Goal: Task Accomplishment & Management: Complete application form

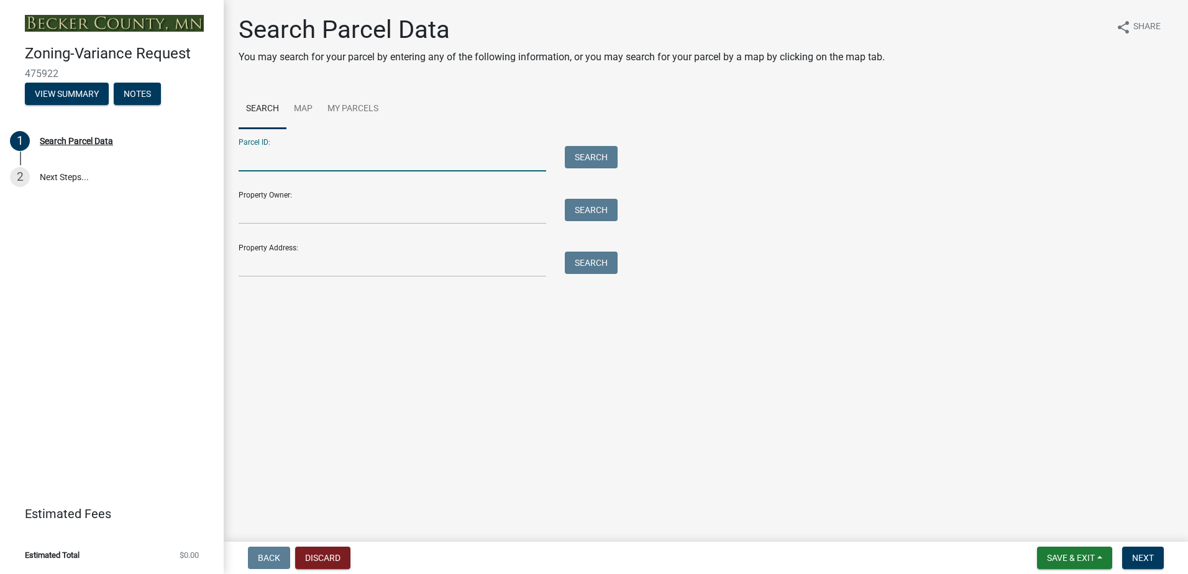
click at [266, 165] on input "Parcel ID:" at bounding box center [393, 158] width 308 height 25
type input "170450000"
click at [596, 155] on button "Search" at bounding box center [591, 157] width 53 height 22
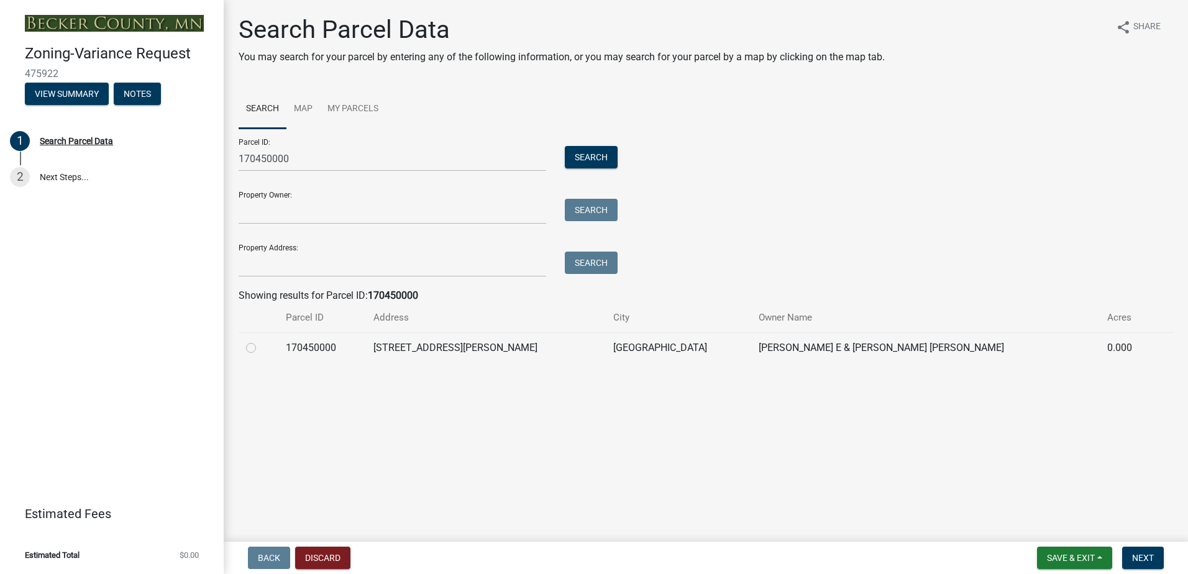
click at [261, 341] on label at bounding box center [261, 341] width 0 height 0
click at [261, 349] on input "radio" at bounding box center [265, 345] width 8 height 8
radio input "true"
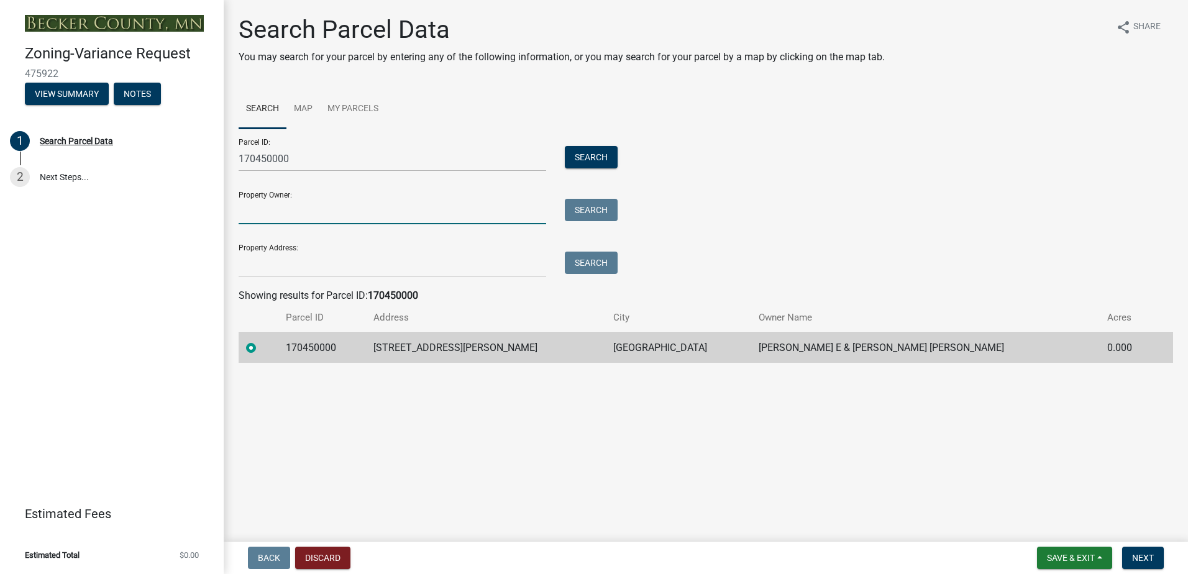
click at [318, 211] on input "Property Owner:" at bounding box center [393, 211] width 308 height 25
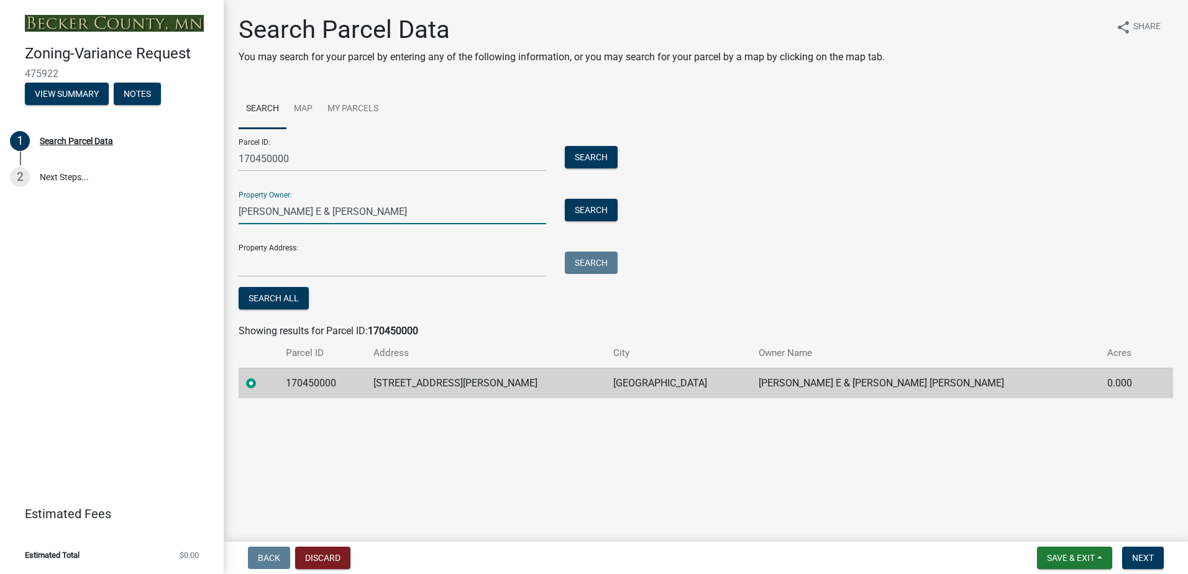
type input "[PERSON_NAME] E & [PERSON_NAME]"
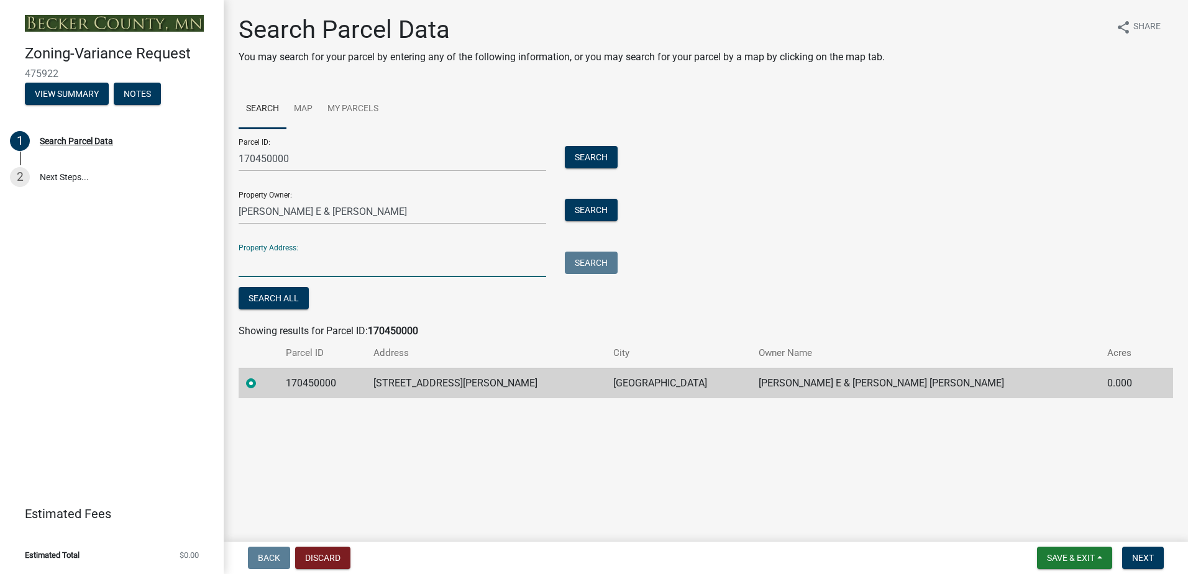
click at [288, 269] on input "Property Address:" at bounding box center [393, 264] width 308 height 25
type input "[STREET_ADDRESS][PERSON_NAME]"
click at [595, 257] on button "Search" at bounding box center [591, 263] width 53 height 22
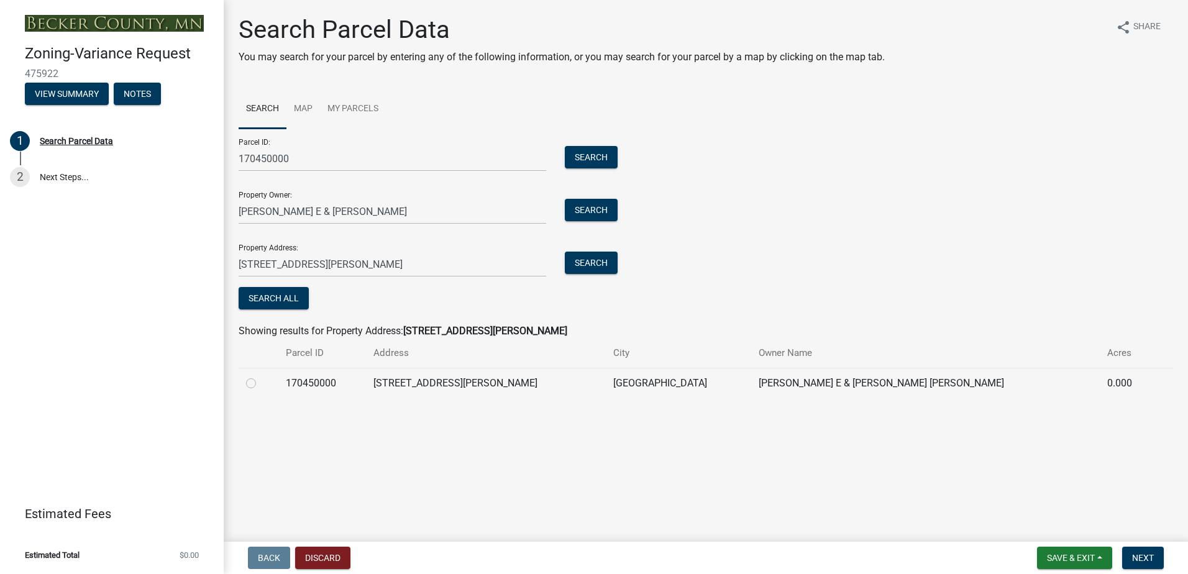
click at [261, 376] on label at bounding box center [261, 376] width 0 height 0
click at [261, 383] on input "radio" at bounding box center [265, 380] width 8 height 8
radio input "true"
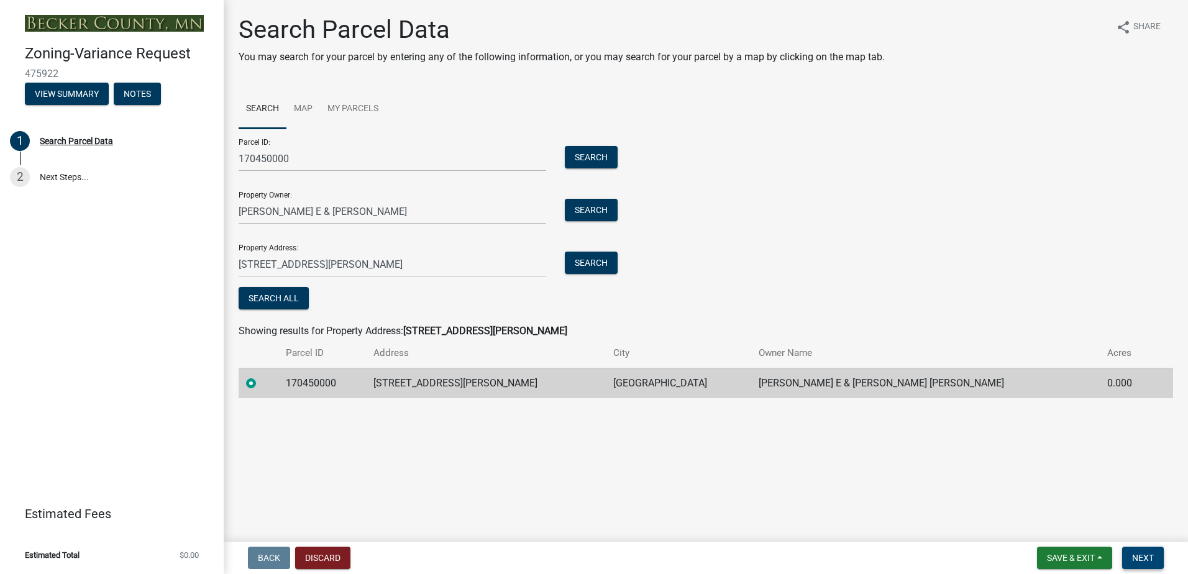
click at [1151, 554] on span "Next" at bounding box center [1143, 558] width 22 height 10
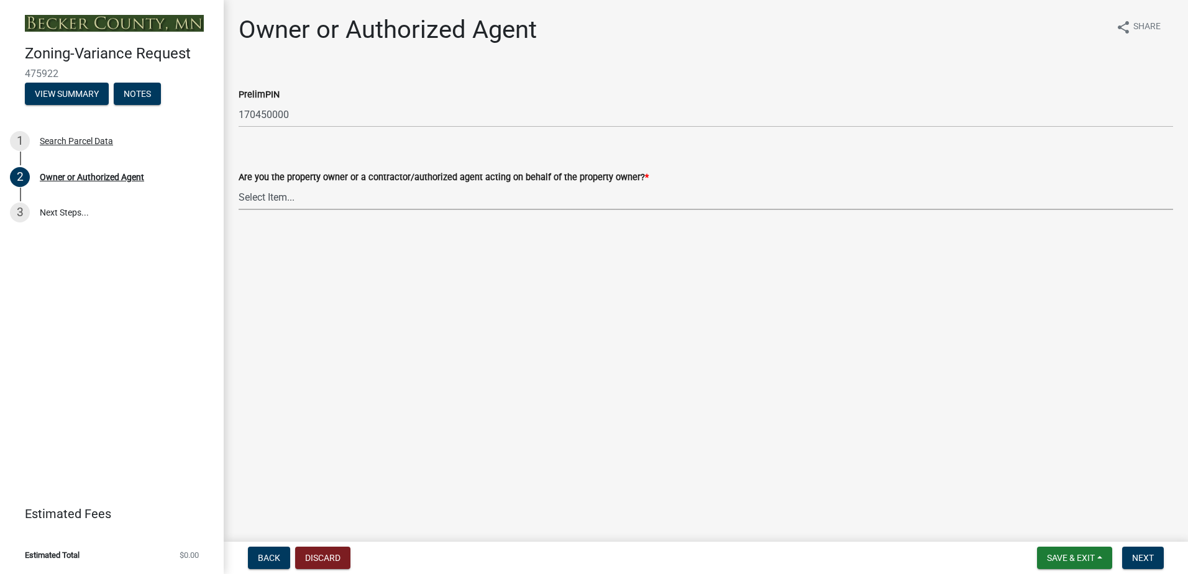
click at [346, 203] on select "Select Item... Property Owner Authorized Agent" at bounding box center [706, 197] width 935 height 25
click at [239, 185] on select "Select Item... Property Owner Authorized Agent" at bounding box center [706, 197] width 935 height 25
select select "21f18b9f-b5aa-471d-9875-f2b967bfb83c"
click at [1147, 559] on span "Next" at bounding box center [1143, 558] width 22 height 10
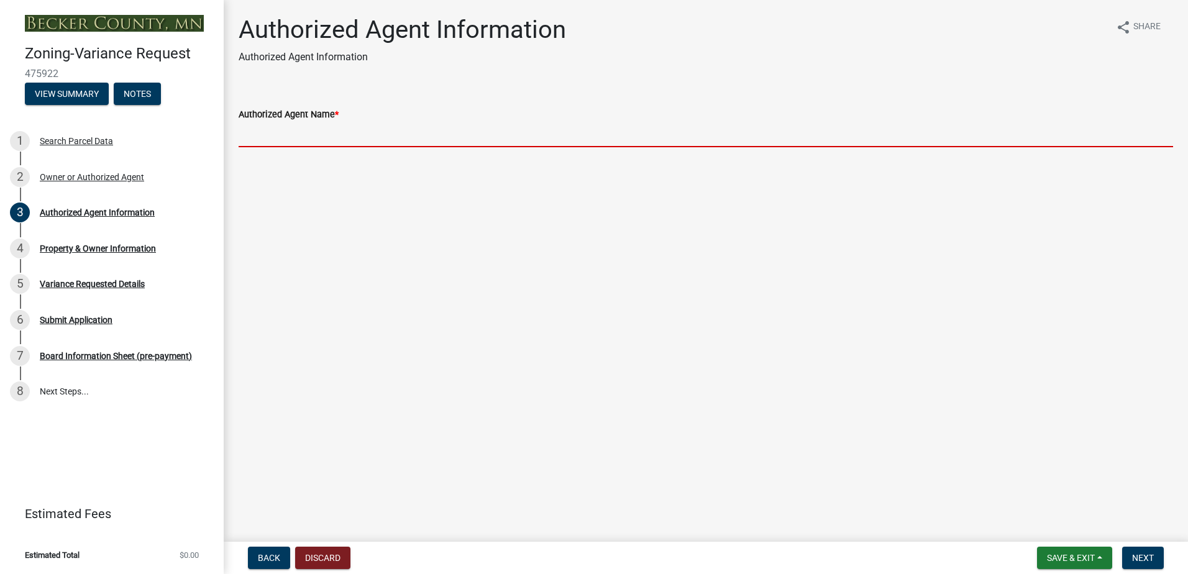
click at [289, 132] on input "Authorized Agent Name *" at bounding box center [706, 134] width 935 height 25
type input "[PERSON_NAME] [PHONE_NUMBER]"
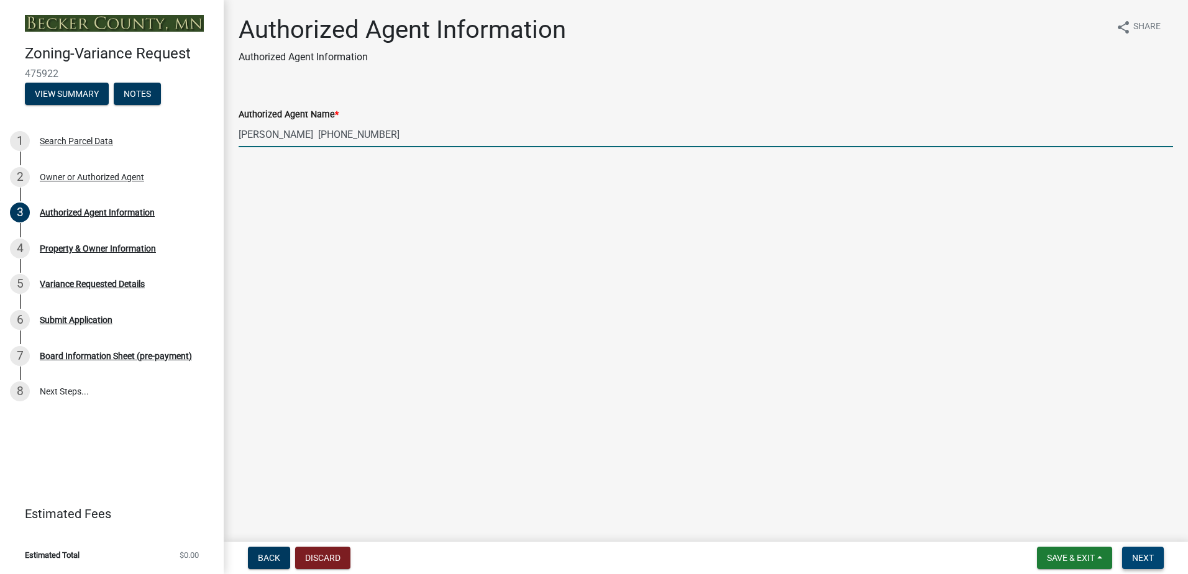
click at [1142, 560] on span "Next" at bounding box center [1143, 558] width 22 height 10
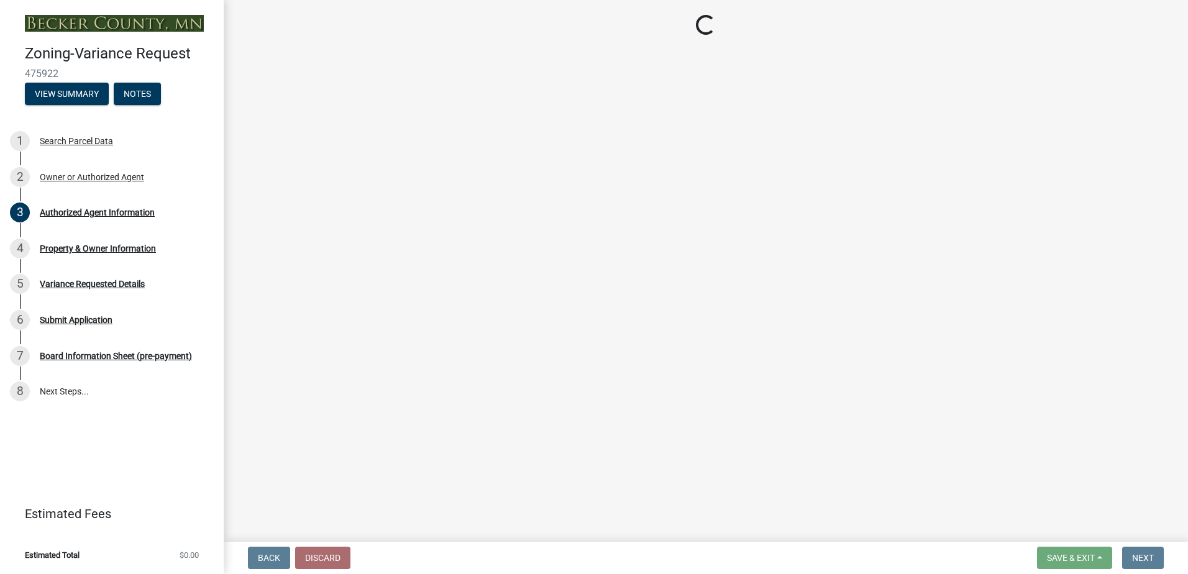
select select "90d9ef20-ac4b-4148-9027-57ce522bdd90"
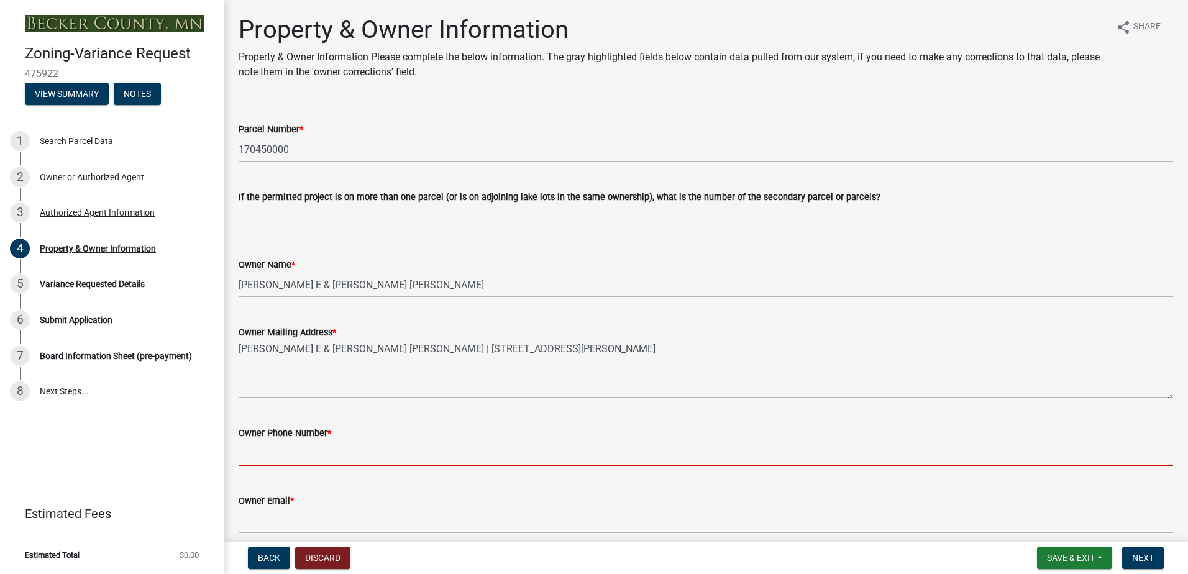
click at [252, 462] on input "Owner Phone Number *" at bounding box center [706, 453] width 935 height 25
type input "2183291318"
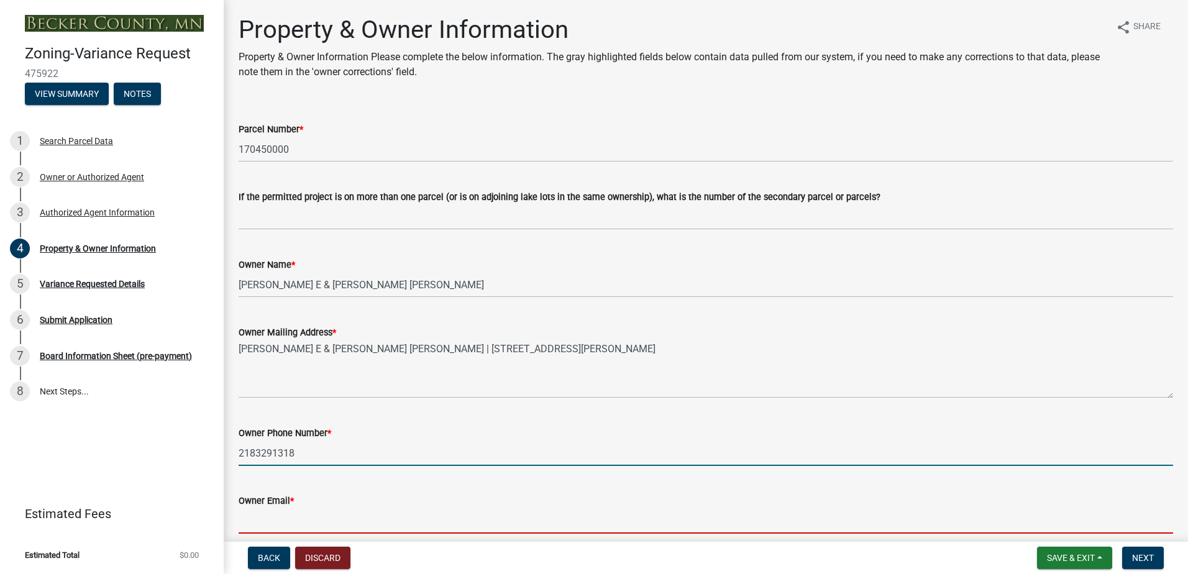
type input "[EMAIL_ADDRESS][DOMAIN_NAME]"
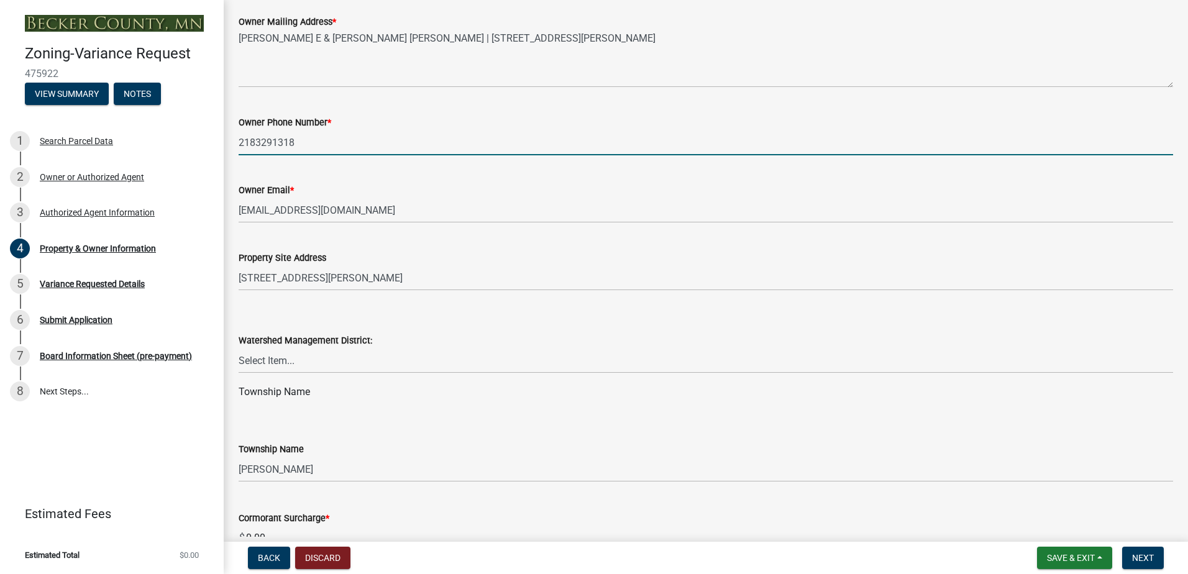
scroll to position [373, 0]
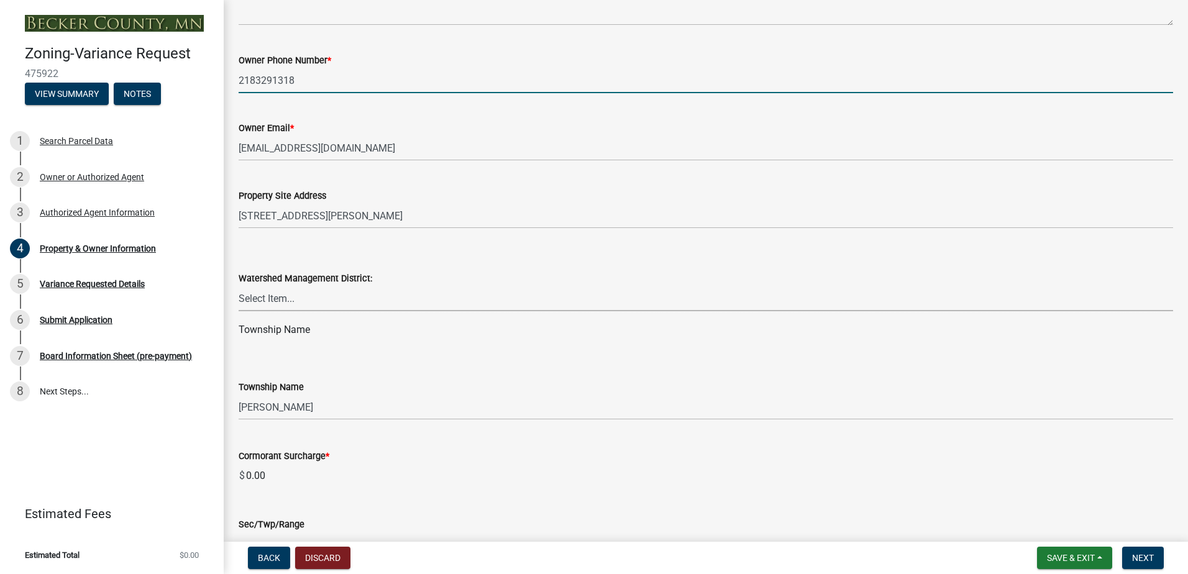
click at [283, 303] on select "Select Item... PELICAN RIVER WTRSHD BUFFALO WATERSHED CORMORANT WATERSHED WILD …" at bounding box center [706, 298] width 935 height 25
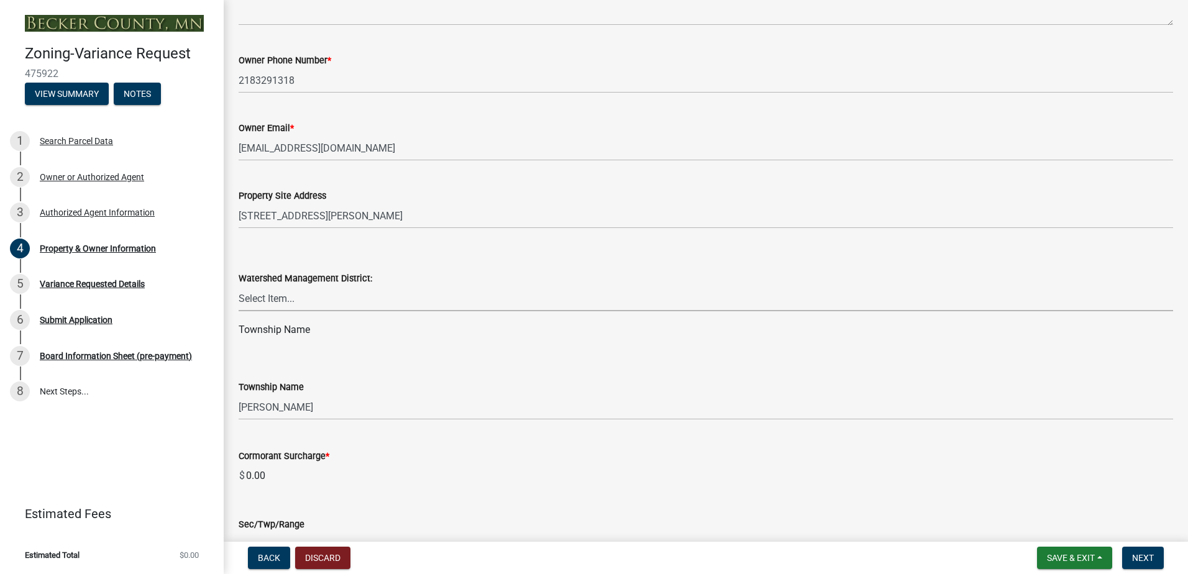
click at [283, 303] on select "Select Item... PELICAN RIVER WTRSHD BUFFALO WATERSHED CORMORANT WATERSHED WILD …" at bounding box center [706, 298] width 935 height 25
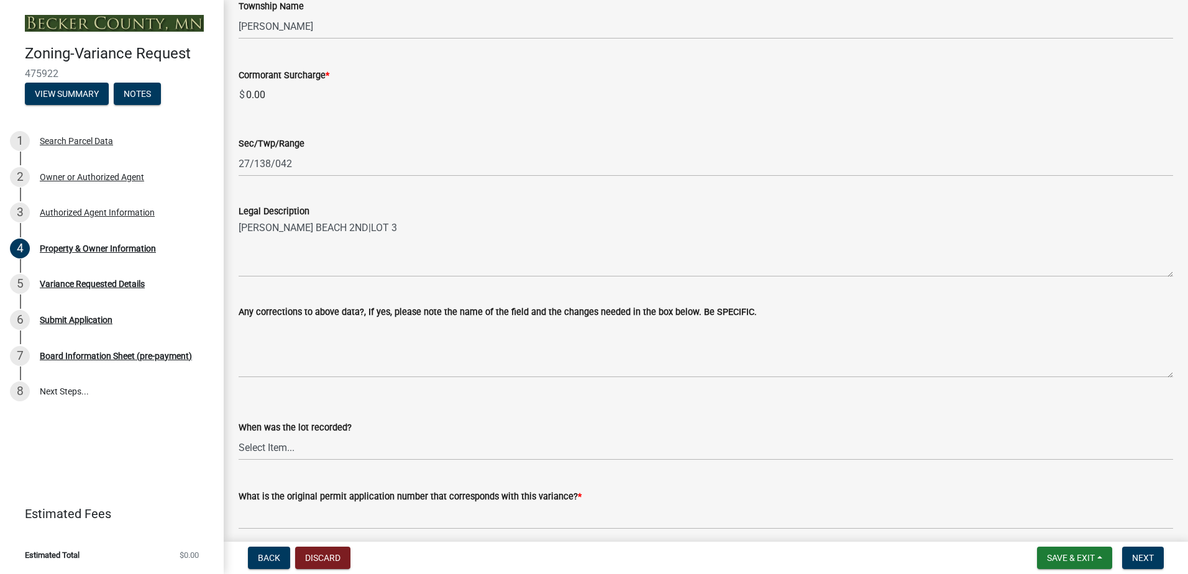
scroll to position [805, 0]
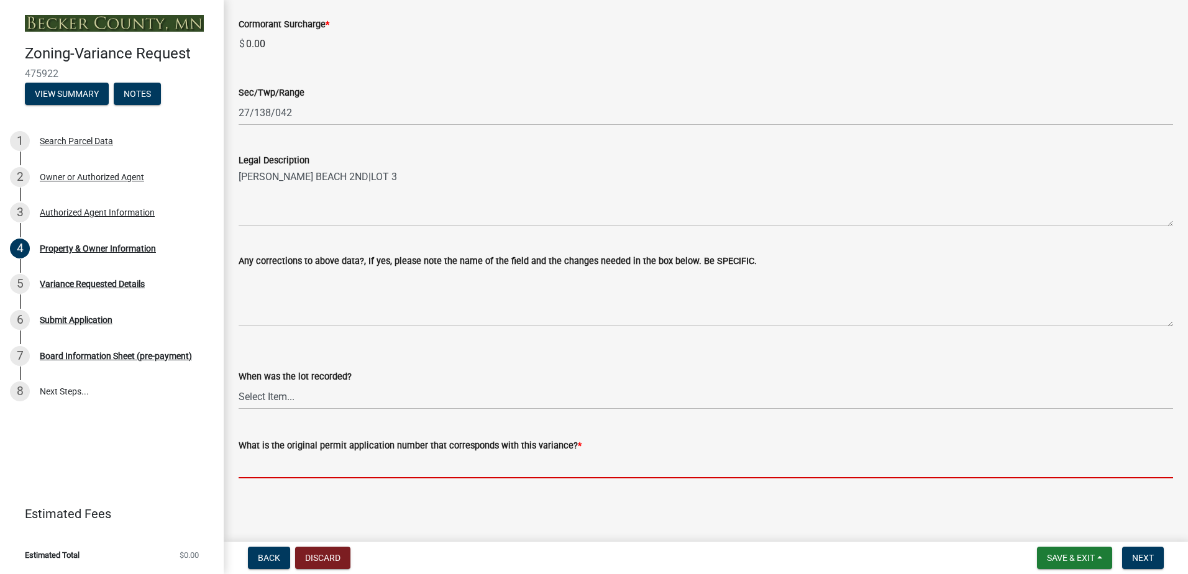
click at [296, 462] on input "What is the original permit application number that corresponds with this varia…" at bounding box center [706, 465] width 935 height 25
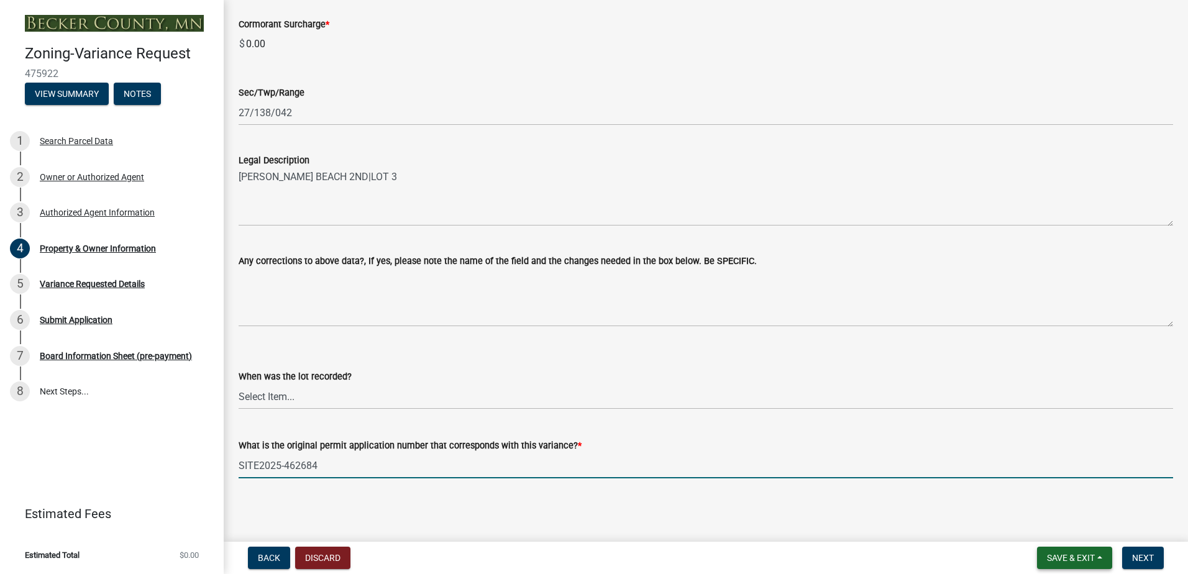
type input "SITE2025-462684"
click at [1083, 553] on span "Save & Exit" at bounding box center [1071, 558] width 48 height 10
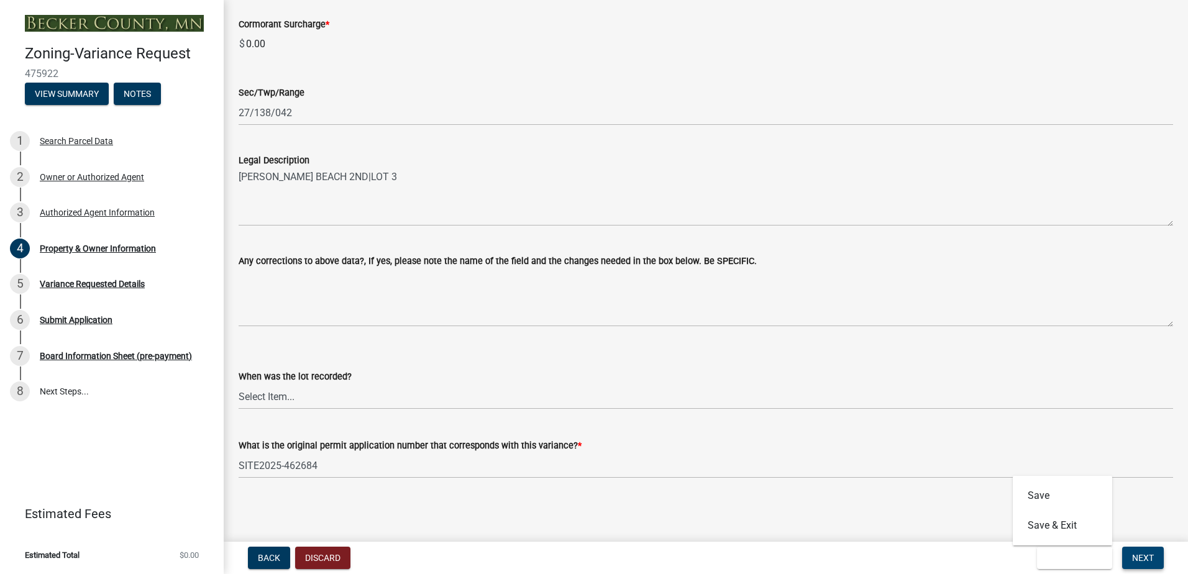
click at [1134, 553] on span "Next" at bounding box center [1143, 558] width 22 height 10
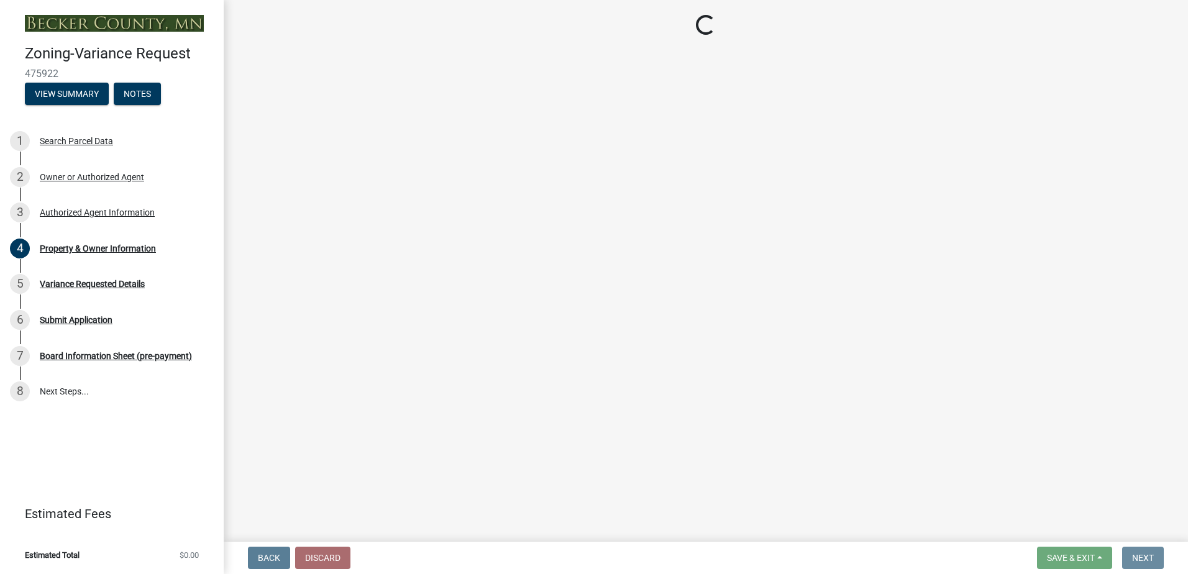
scroll to position [0, 0]
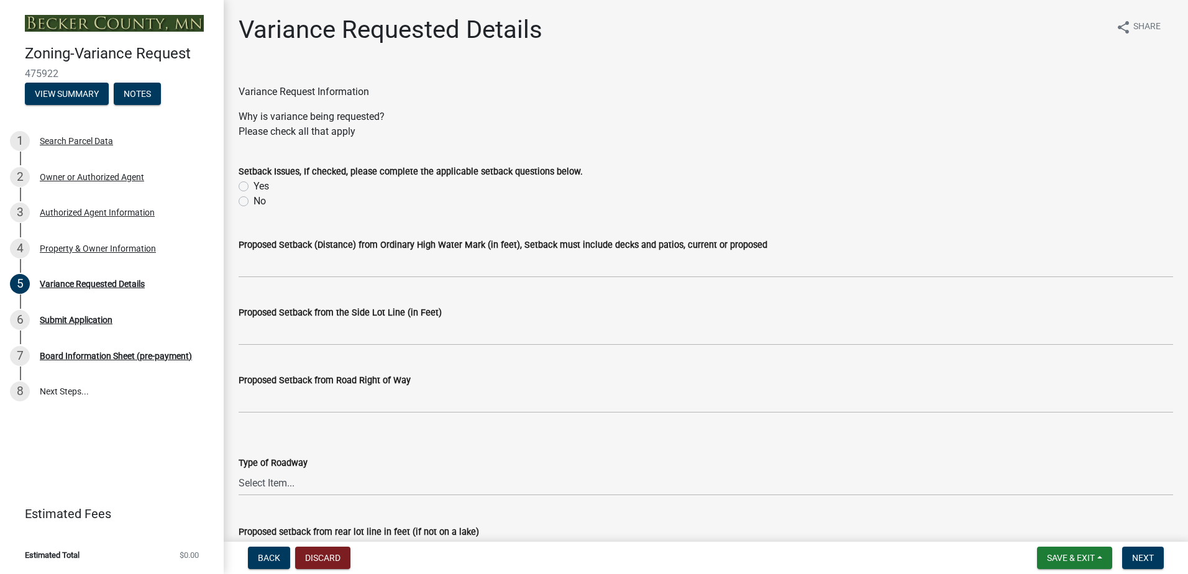
click at [260, 186] on label "Yes" at bounding box center [262, 186] width 16 height 15
click at [260, 186] on input "Yes" at bounding box center [258, 183] width 8 height 8
radio input "true"
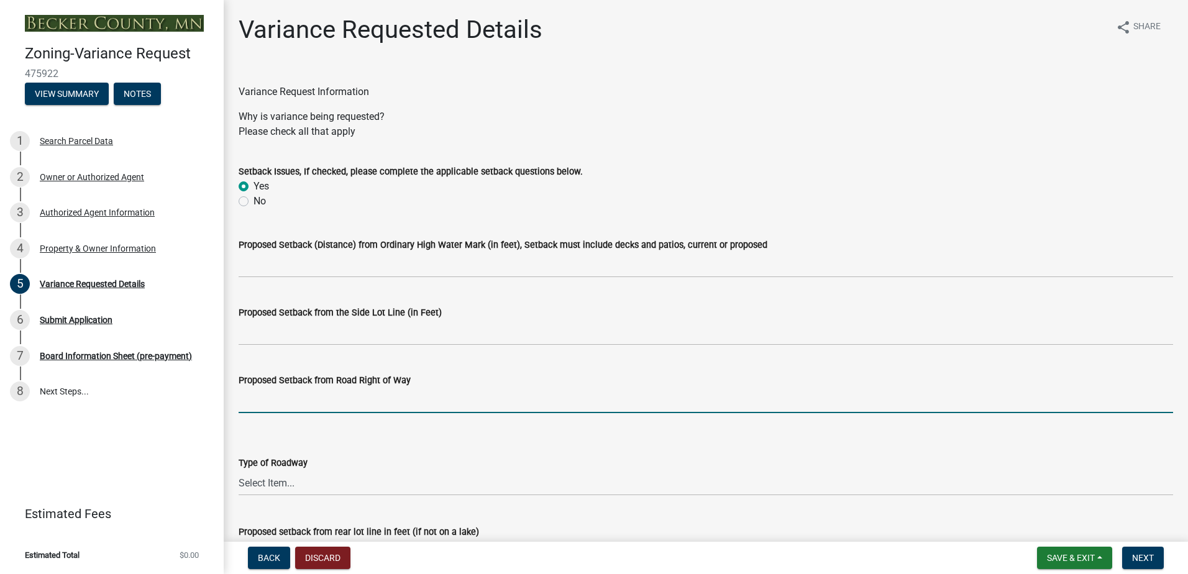
click at [258, 398] on input "Proposed Setback from Road Right of Way" at bounding box center [706, 400] width 935 height 25
click at [306, 397] on input "Proposed Setback from Road Right of Way" at bounding box center [706, 400] width 935 height 25
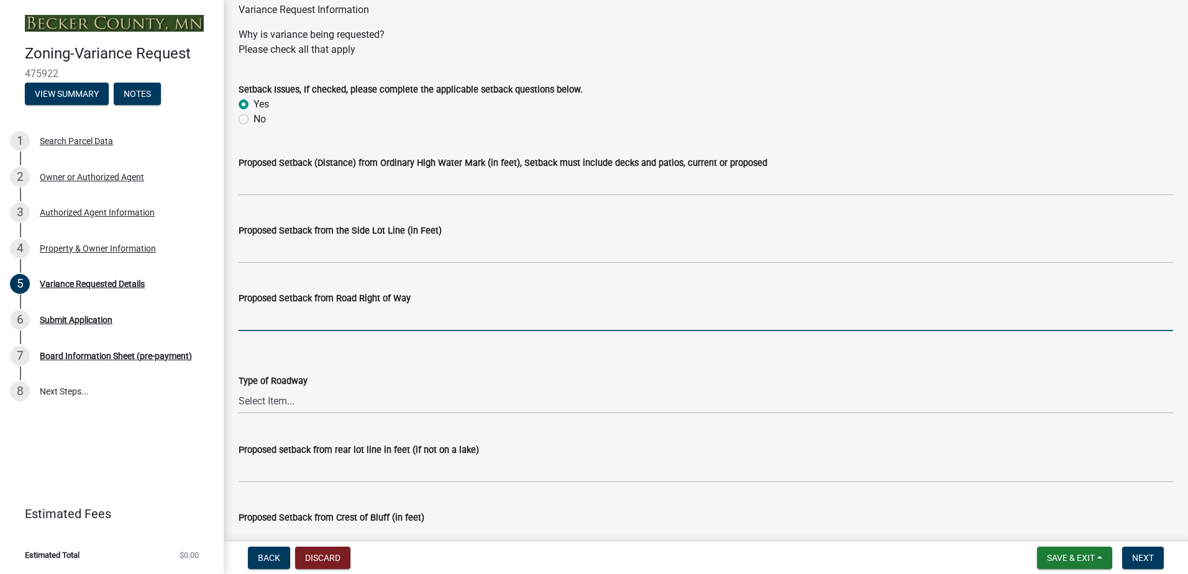
scroll to position [62, 0]
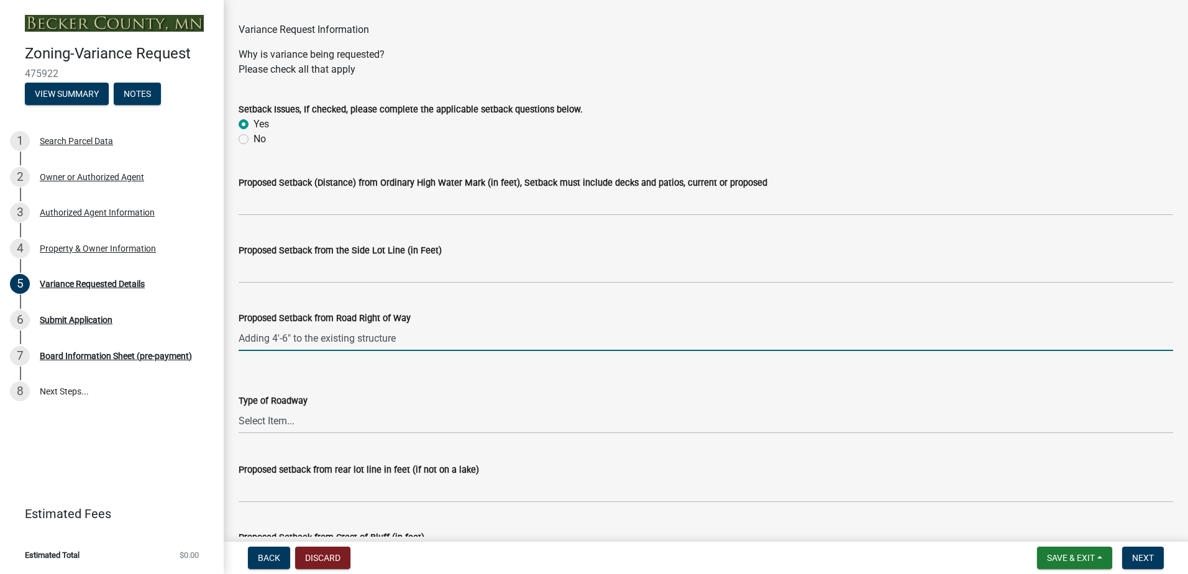
type input "Adding 4'-6" to the existing structure"
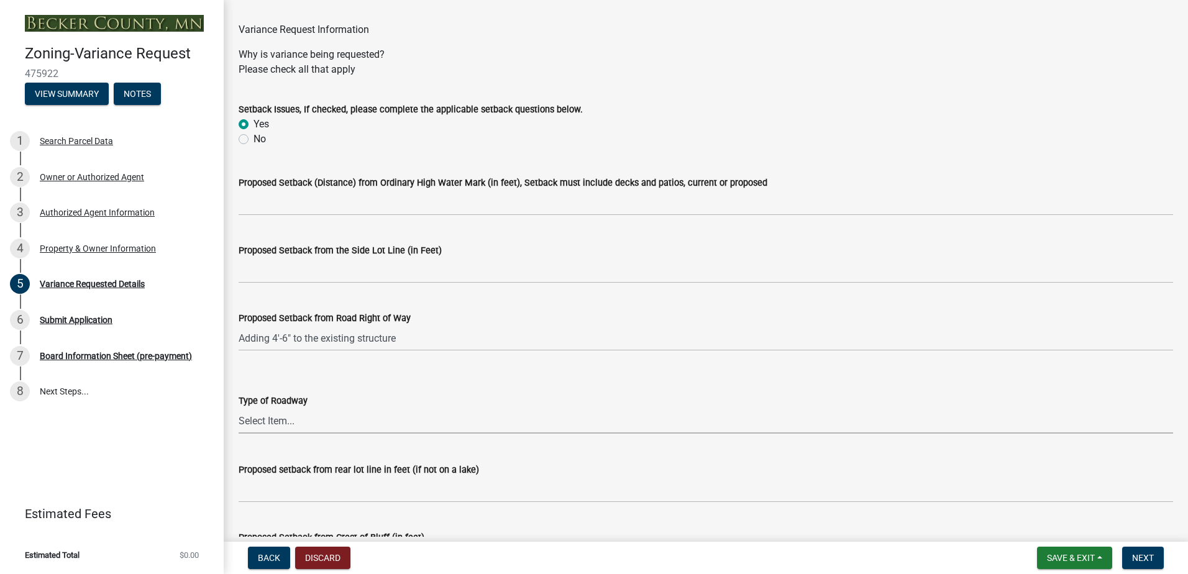
click at [535, 424] on select "Select Item... [GEOGRAPHIC_DATA]" at bounding box center [706, 420] width 935 height 25
click at [239, 408] on select "Select Item... [GEOGRAPHIC_DATA]" at bounding box center [706, 420] width 935 height 25
select select "edc6b78d-c029-41a6-a436-e6f76b5f0855"
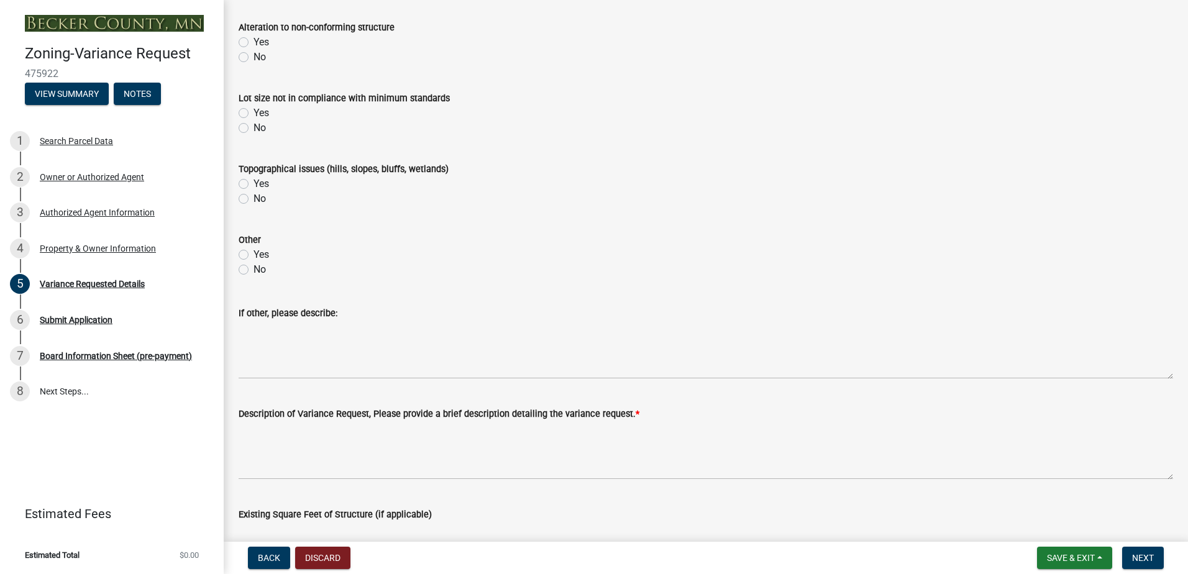
scroll to position [684, 0]
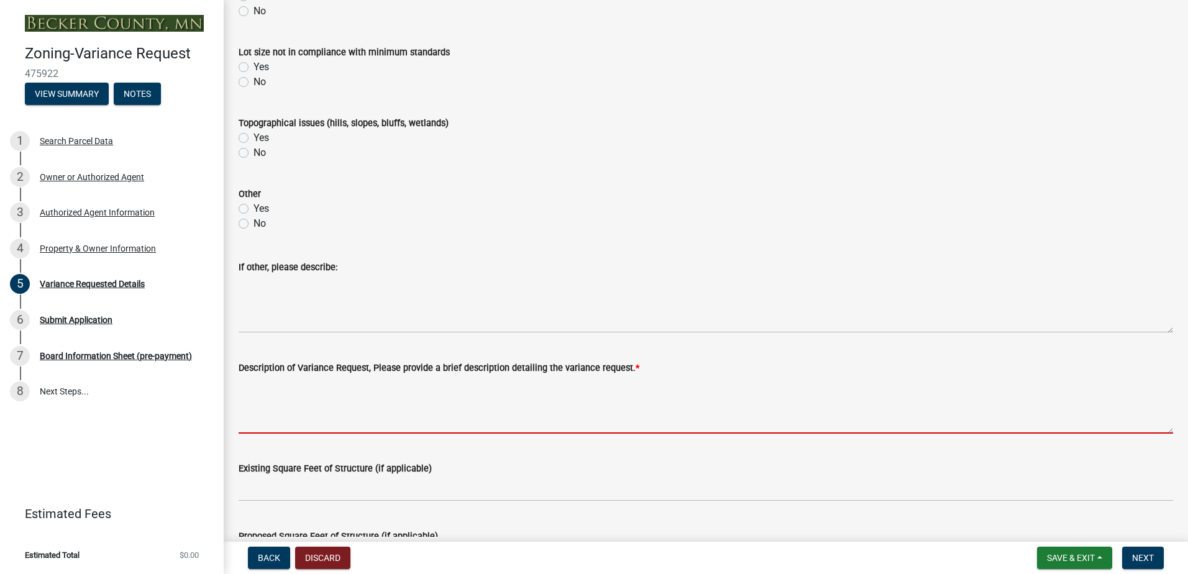
click at [344, 420] on textarea "Description of Variance Request, Please provide a brief description detailing t…" at bounding box center [706, 404] width 935 height 58
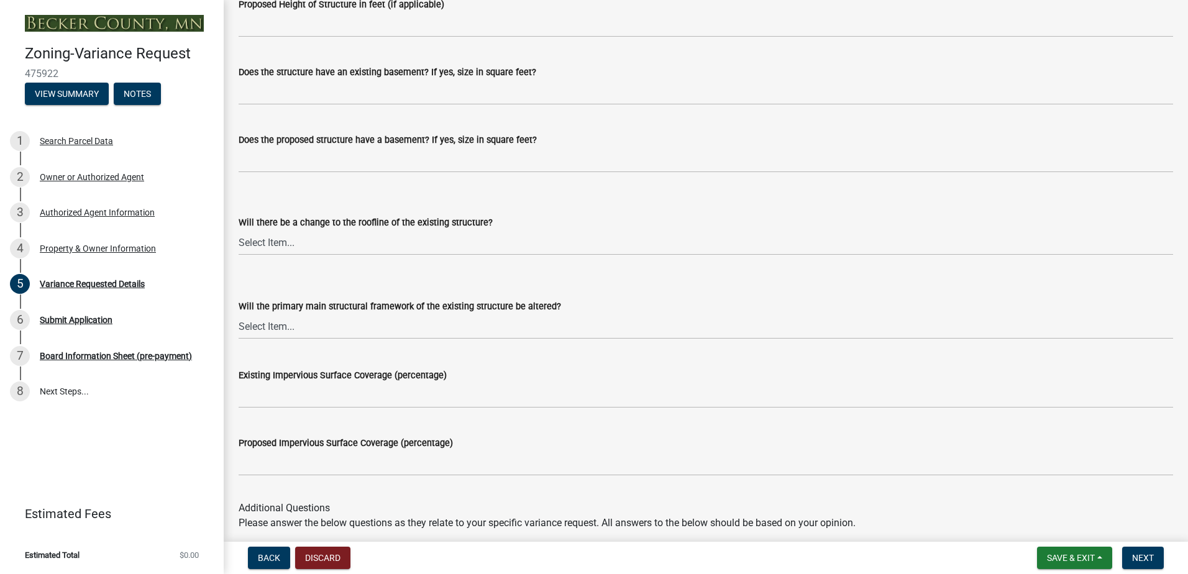
scroll to position [1367, 0]
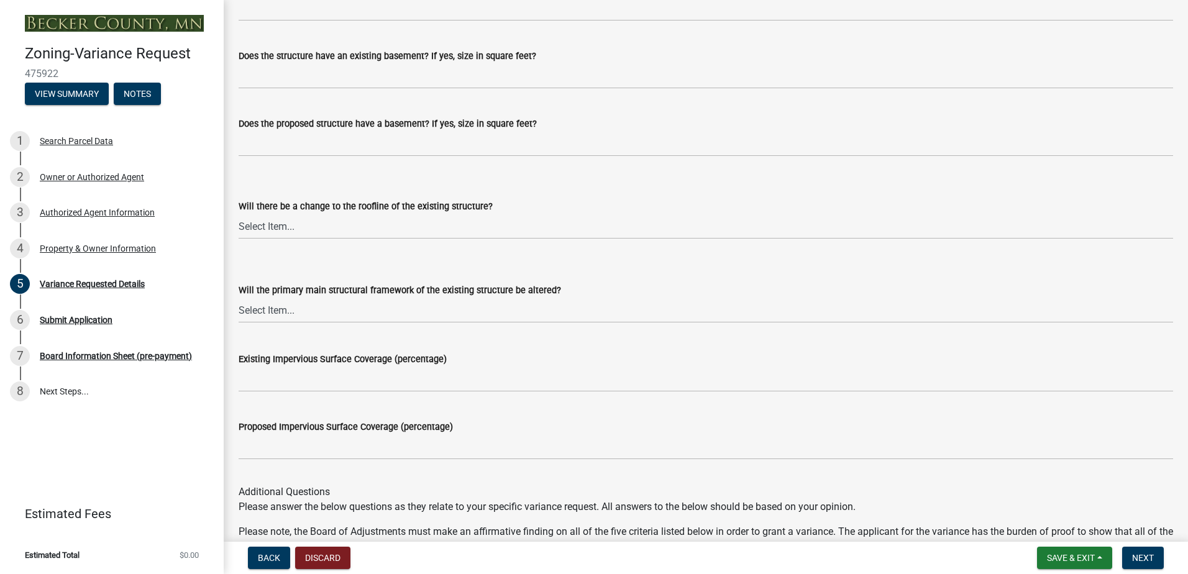
type textarea "The owner is hoping to add on the existing structure which would add 4'-6" to t…"
click at [289, 227] on select "Select Item... Yes No N/A" at bounding box center [706, 226] width 935 height 25
click at [239, 214] on select "Select Item... Yes No N/A" at bounding box center [706, 226] width 935 height 25
select select "15bf2cec-1ca8-47a3-85db-999609351cbd"
click at [293, 313] on select "Select Item... Yes No N/A" at bounding box center [706, 310] width 935 height 25
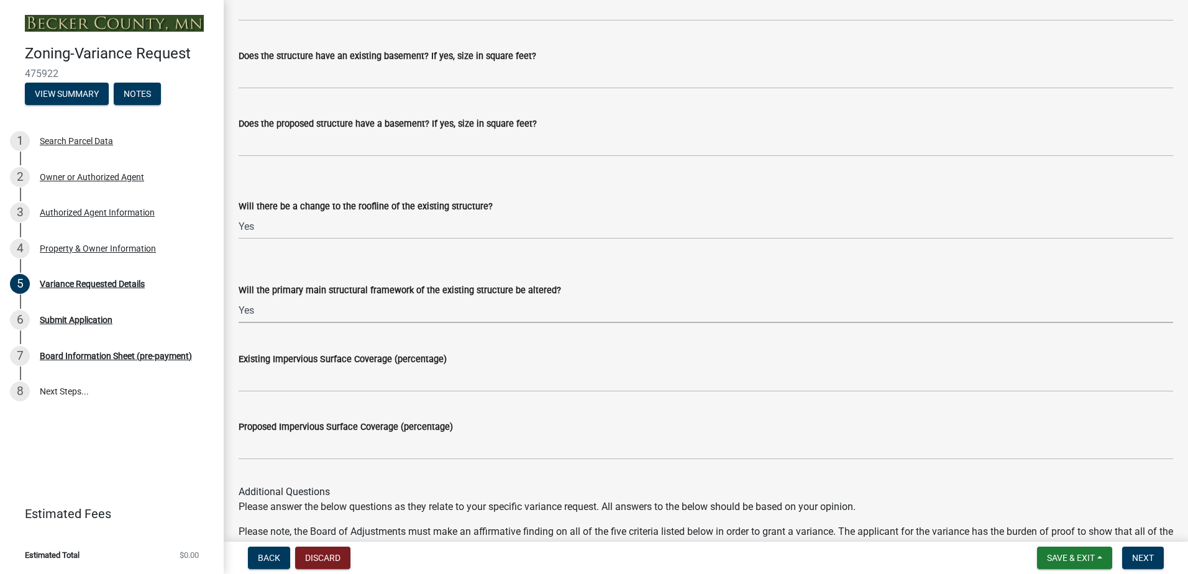
click at [239, 298] on select "Select Item... Yes No N/A" at bounding box center [706, 310] width 935 height 25
select select "fa582be9-2d62-4523-84bf-021228ae85a0"
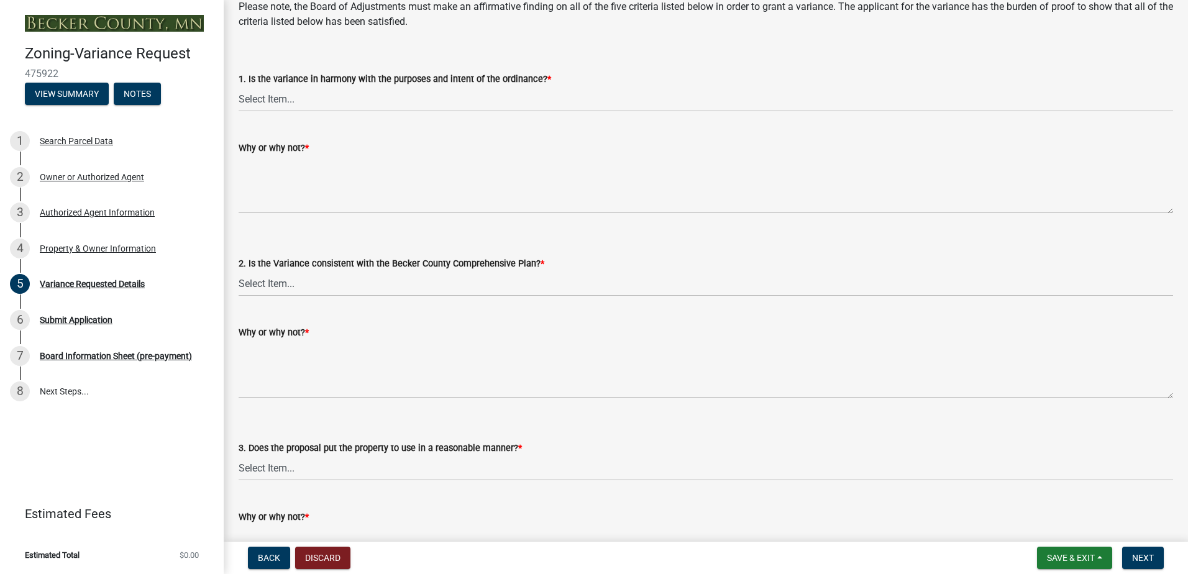
scroll to position [1803, 0]
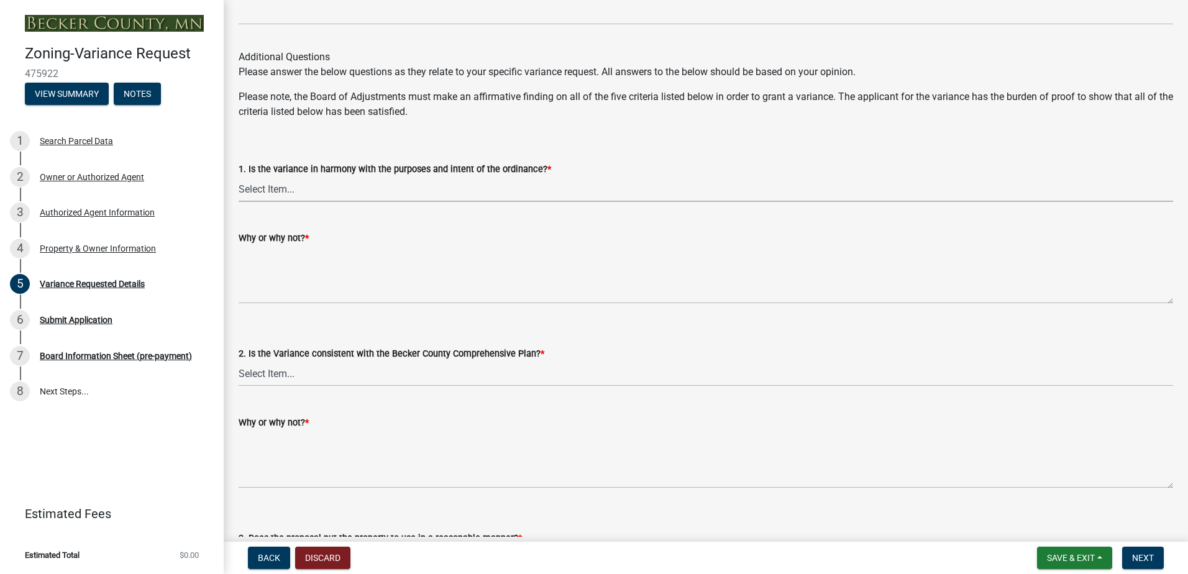
click at [267, 183] on select "Select Item... Yes No" at bounding box center [706, 189] width 935 height 25
click at [239, 177] on select "Select Item... Yes No" at bounding box center [706, 189] width 935 height 25
select select "bb2b5e43-03c1-4874-9abf-a65f400af928"
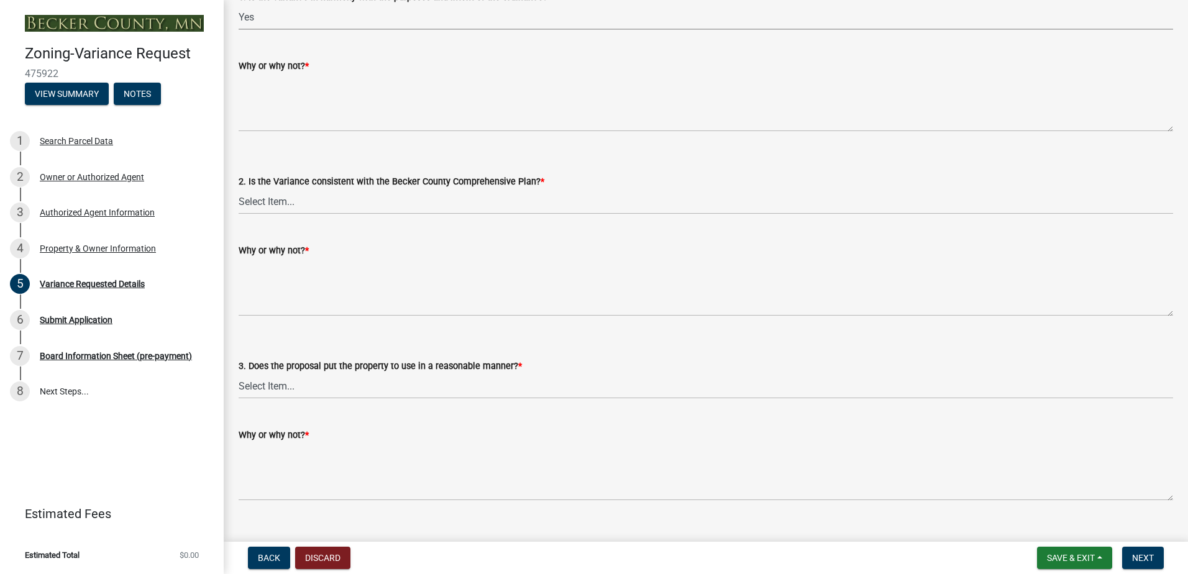
scroll to position [1989, 0]
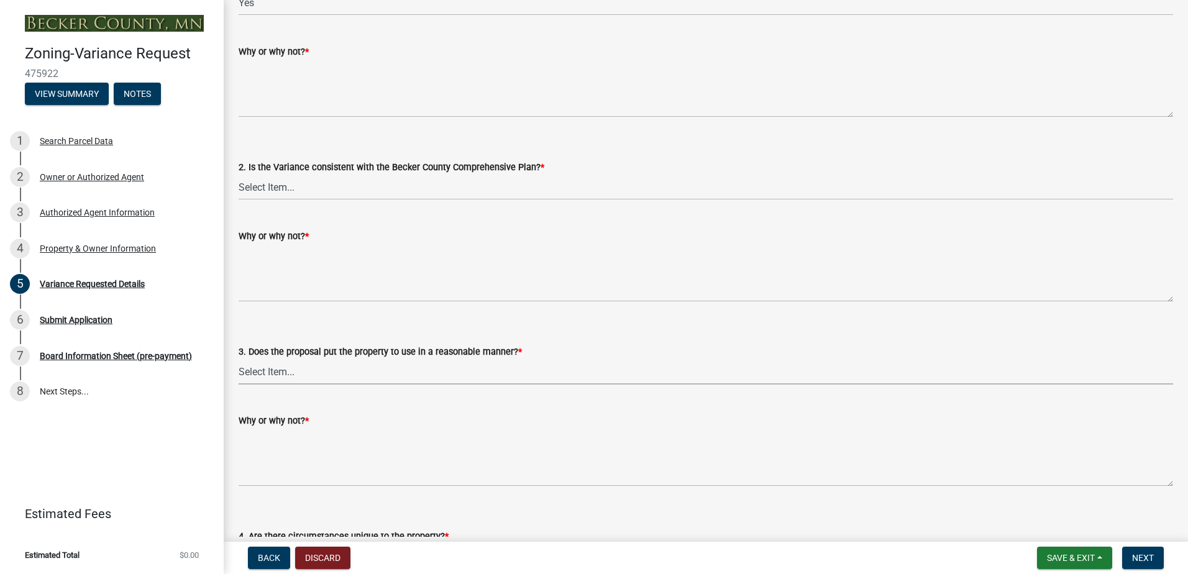
click at [246, 374] on select "Select Item... Yes No" at bounding box center [706, 371] width 935 height 25
click at [239, 359] on select "Select Item... Yes No" at bounding box center [706, 371] width 935 height 25
select select "860afd09-da87-482b-bca4-413f5cf53582"
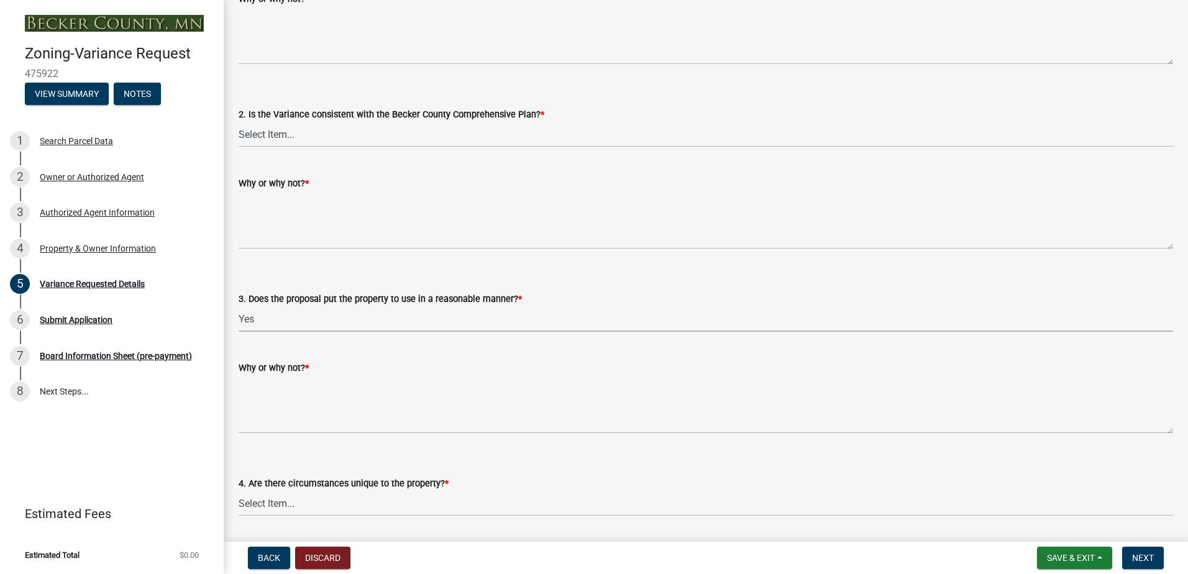
scroll to position [2175, 0]
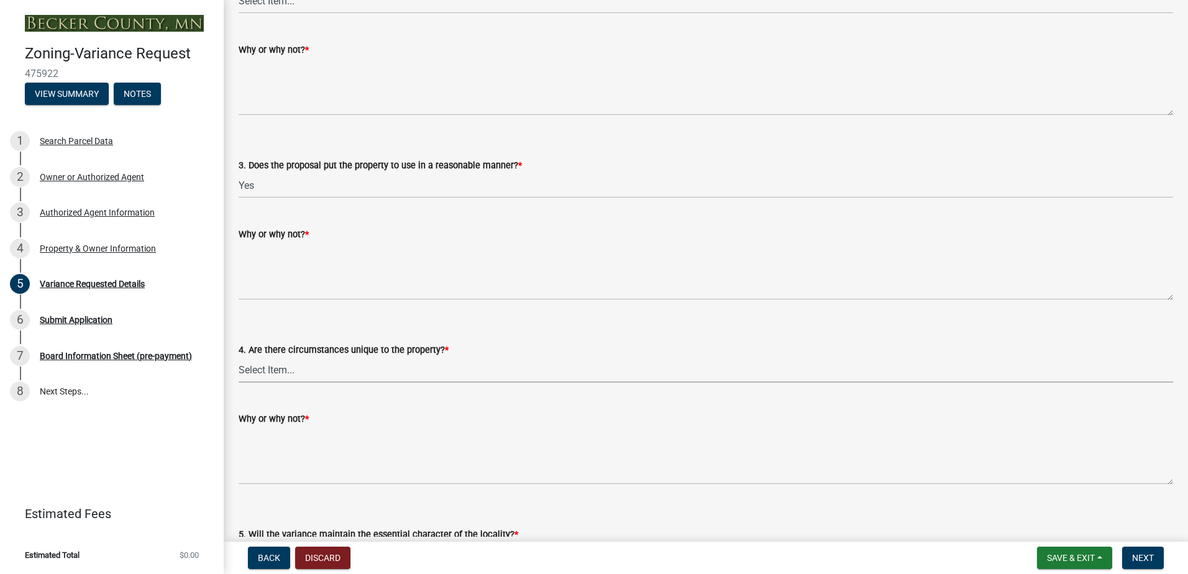
click at [255, 375] on select "Select Item... Yes No" at bounding box center [706, 369] width 935 height 25
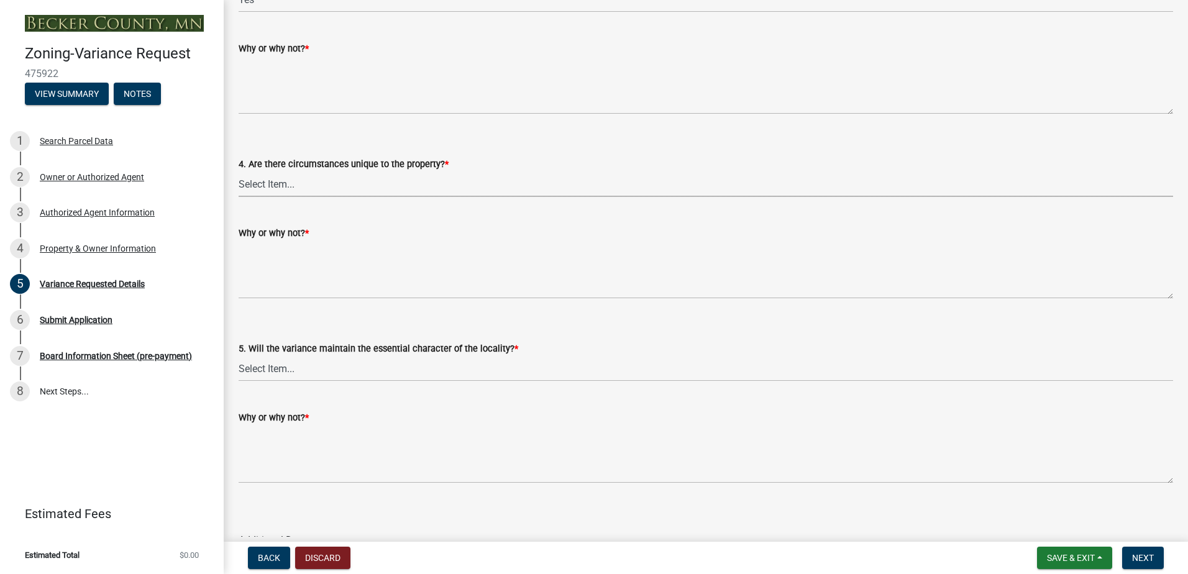
scroll to position [2362, 0]
click at [257, 367] on div "5. Will the variance maintain the essential character of the locality? * Select…" at bounding box center [706, 361] width 935 height 40
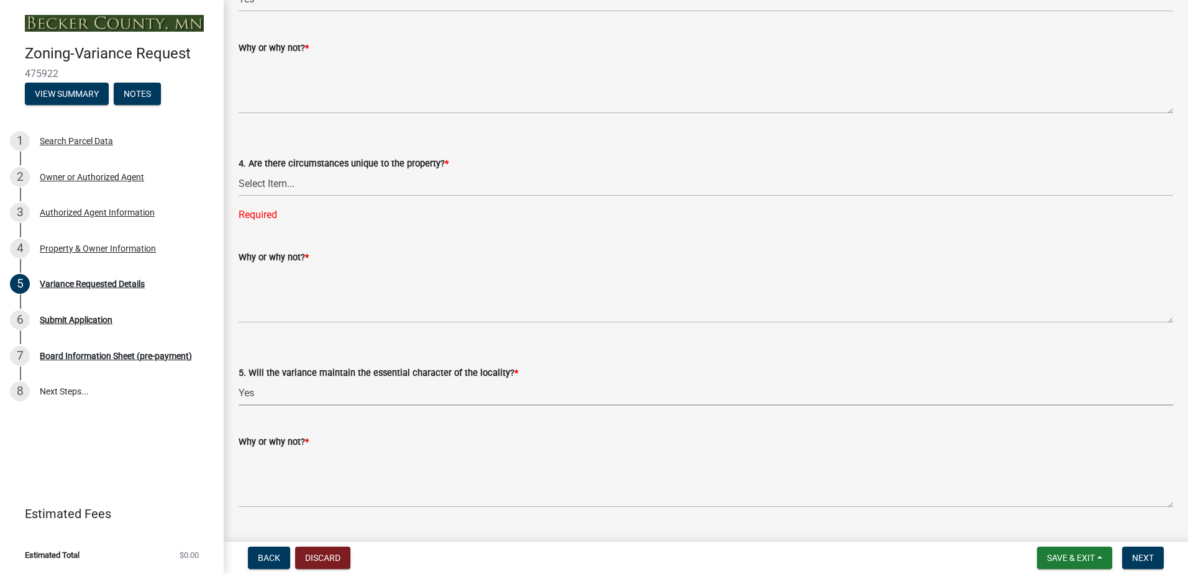
click at [239, 380] on select "Select Item... Yes No" at bounding box center [706, 392] width 935 height 25
select select "1aa51e34-4f0a-4095-a3f3-287665056048"
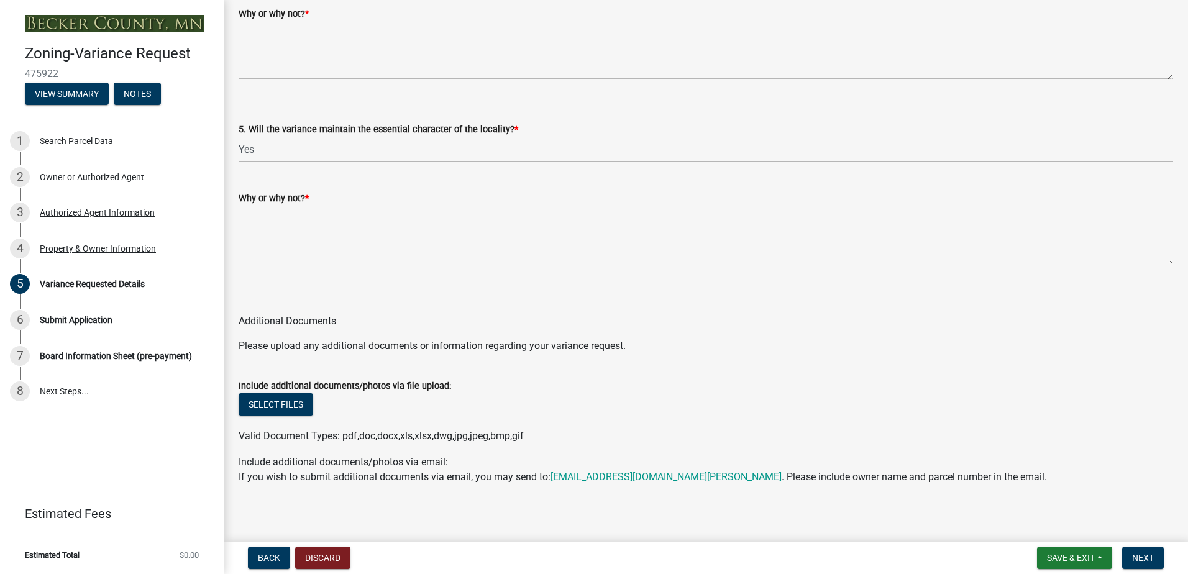
scroll to position [2611, 0]
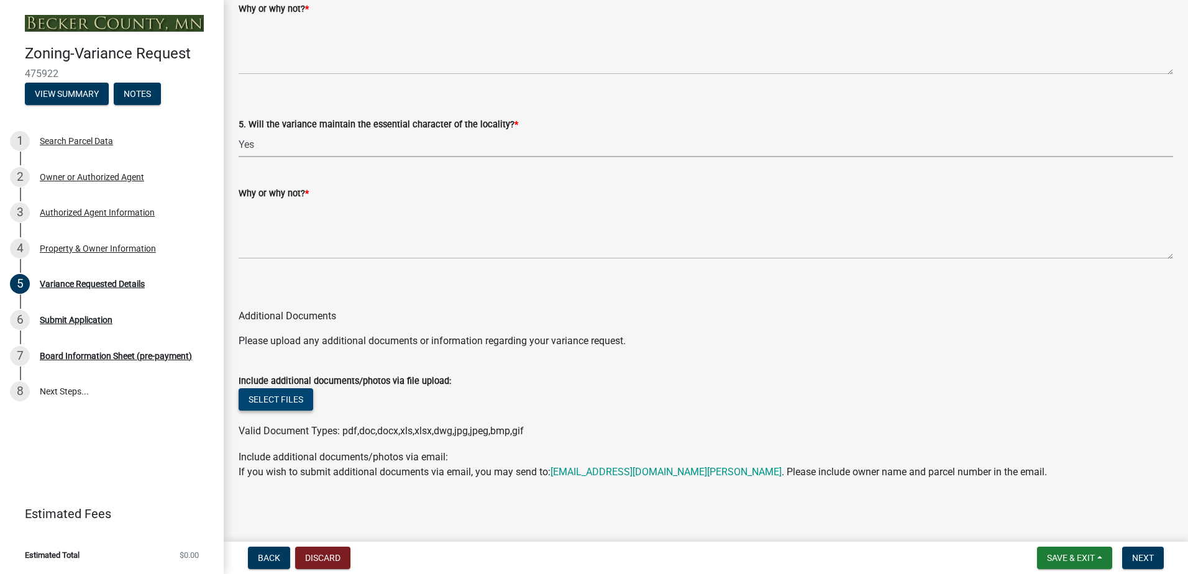
click at [259, 398] on button "Select files" at bounding box center [276, 399] width 75 height 22
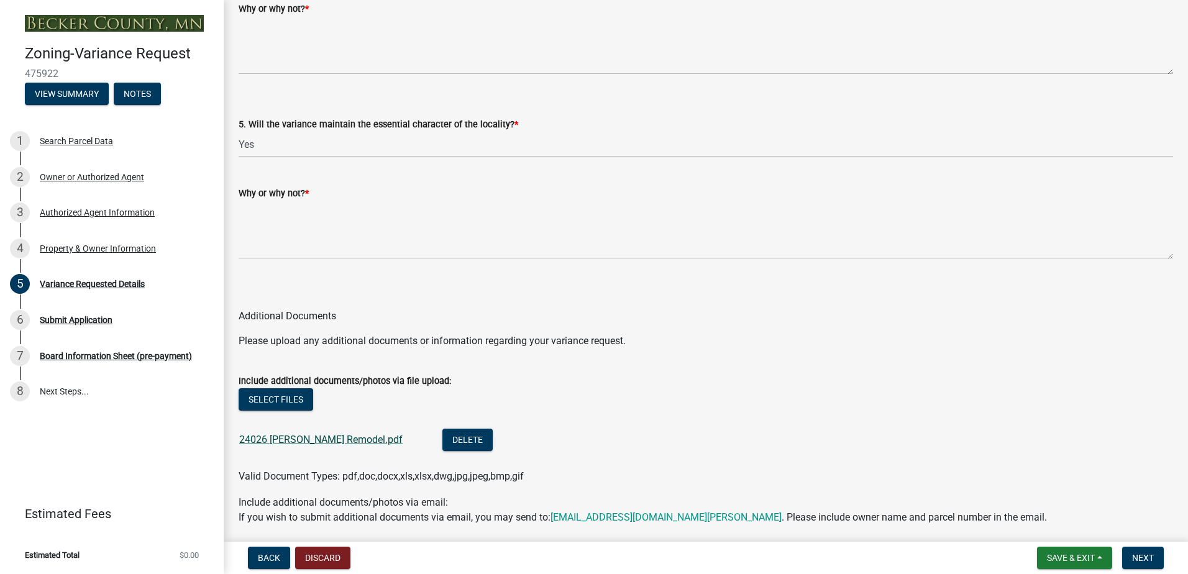
click at [289, 438] on link "24026 [PERSON_NAME] Remodel.pdf" at bounding box center [320, 440] width 163 height 12
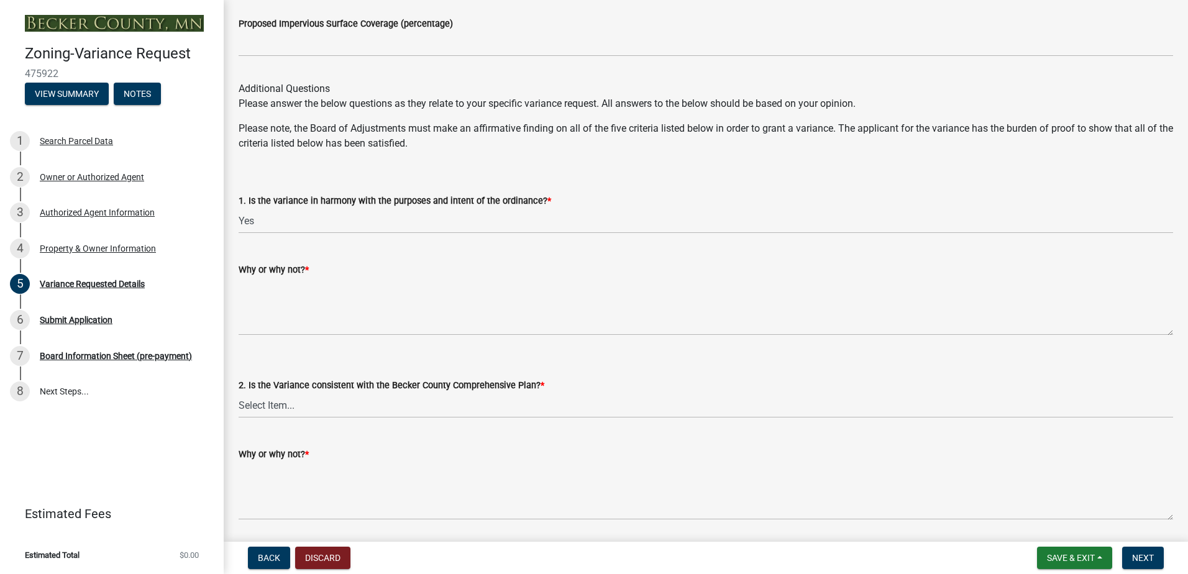
scroll to position [1803, 0]
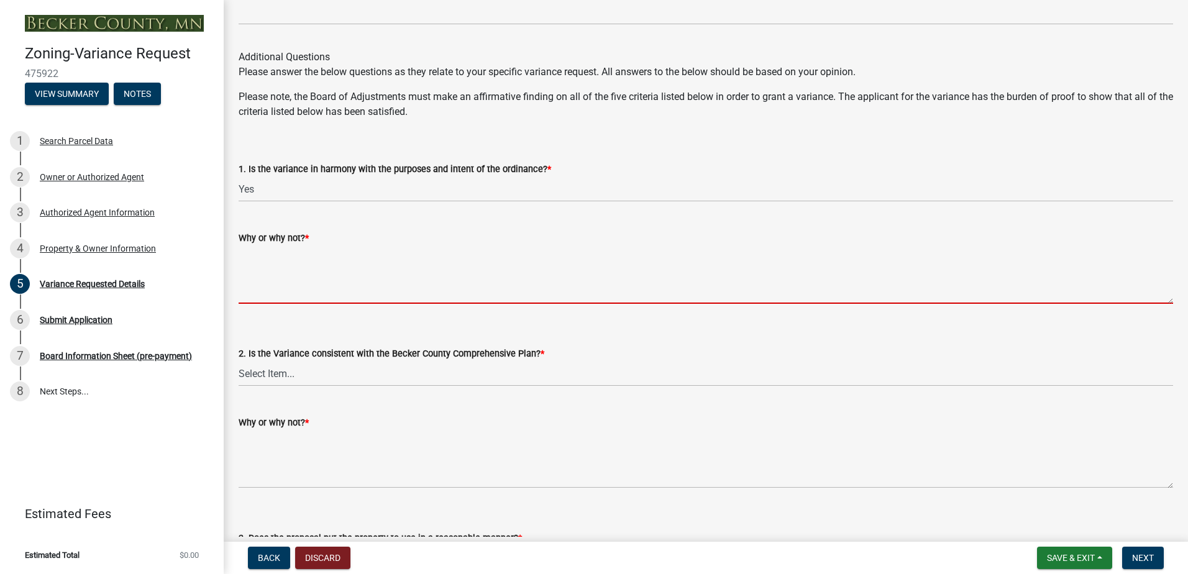
click at [293, 257] on textarea "Why or why not? *" at bounding box center [706, 275] width 935 height 58
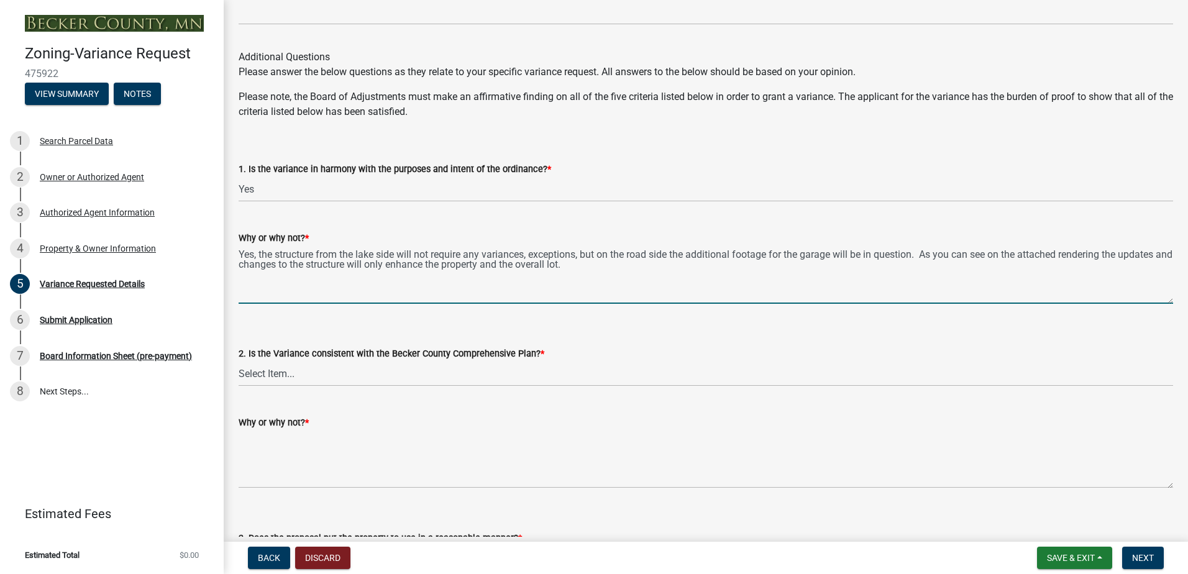
type textarea "Yes, the structure from the lake side will not require any variances, exception…"
click at [292, 379] on select "Select Item... Yes No" at bounding box center [706, 373] width 935 height 25
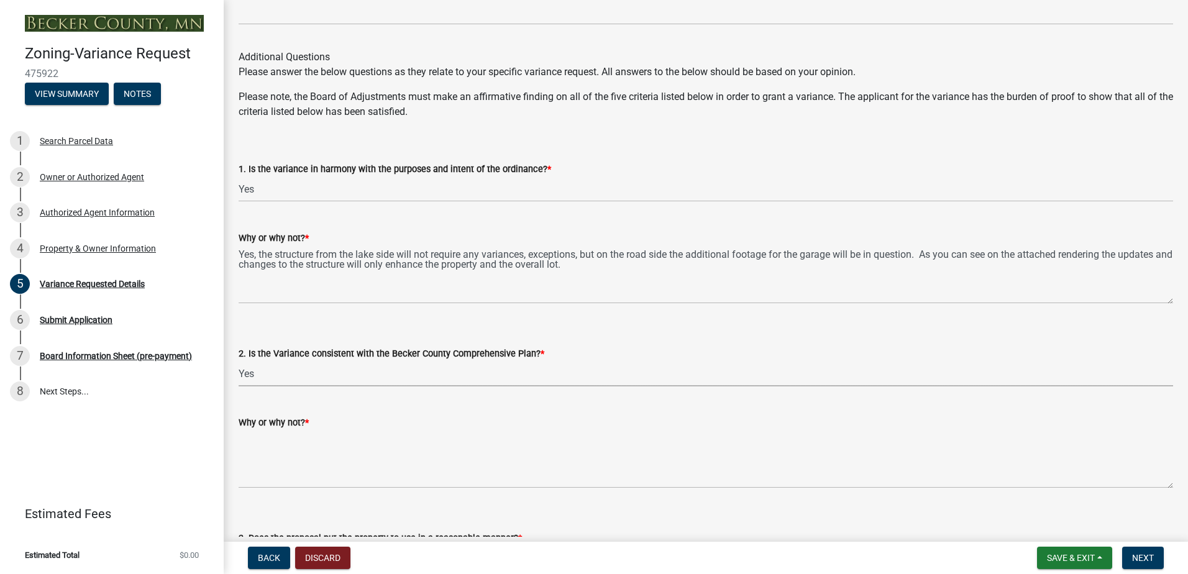
click at [239, 361] on select "Select Item... Yes No" at bounding box center [706, 373] width 935 height 25
select select "8ea3e6c3-8fed-4904-aa20-2f643744aa0c"
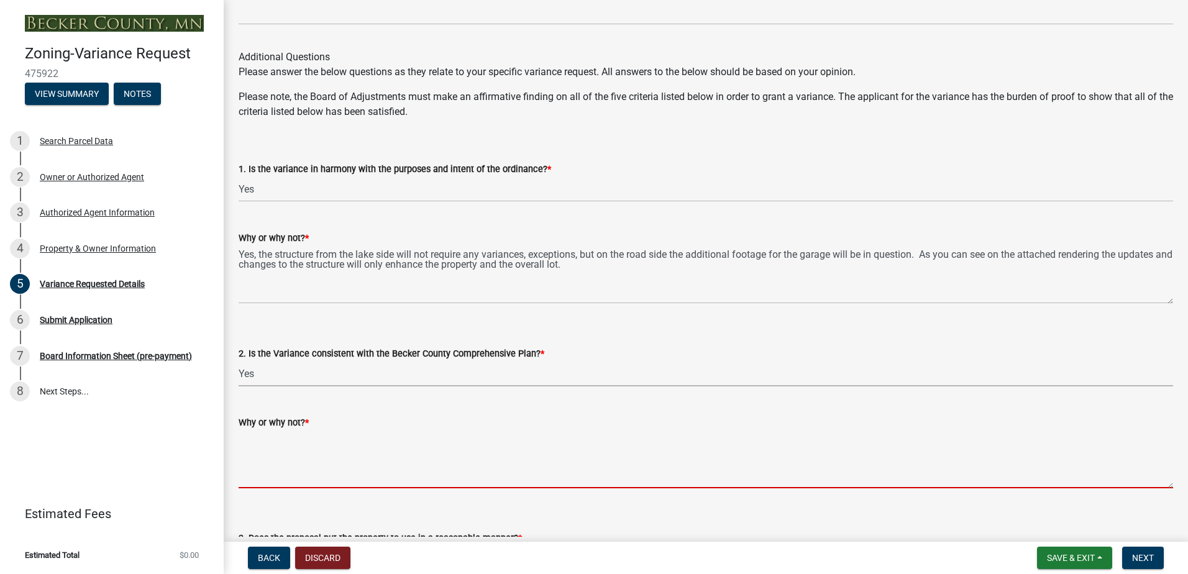
click at [260, 432] on textarea "Why or why not? *" at bounding box center [706, 459] width 935 height 58
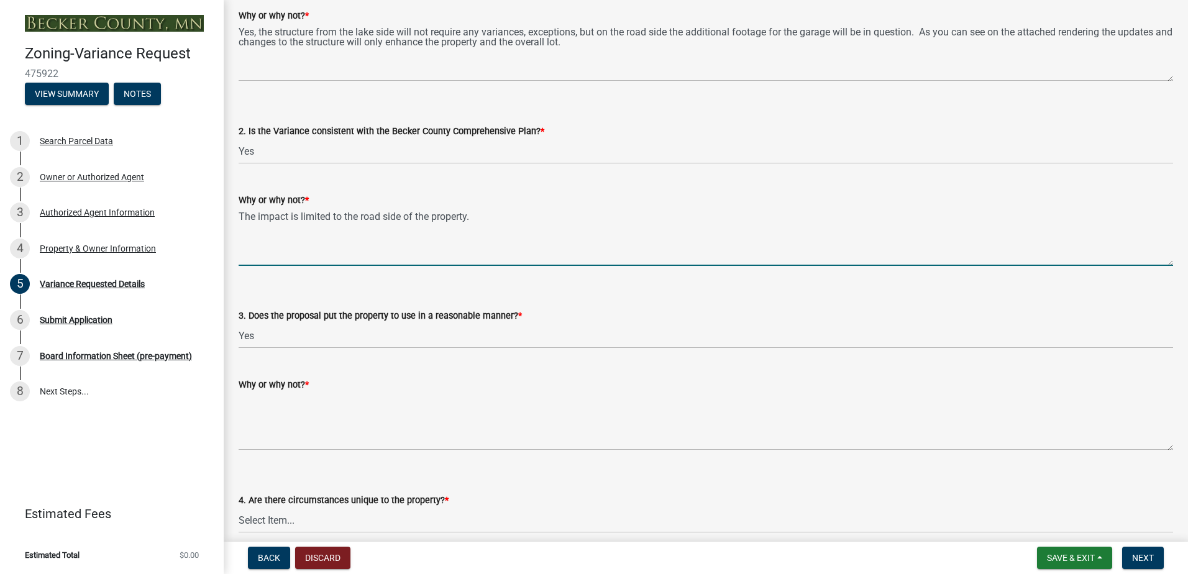
scroll to position [2051, 0]
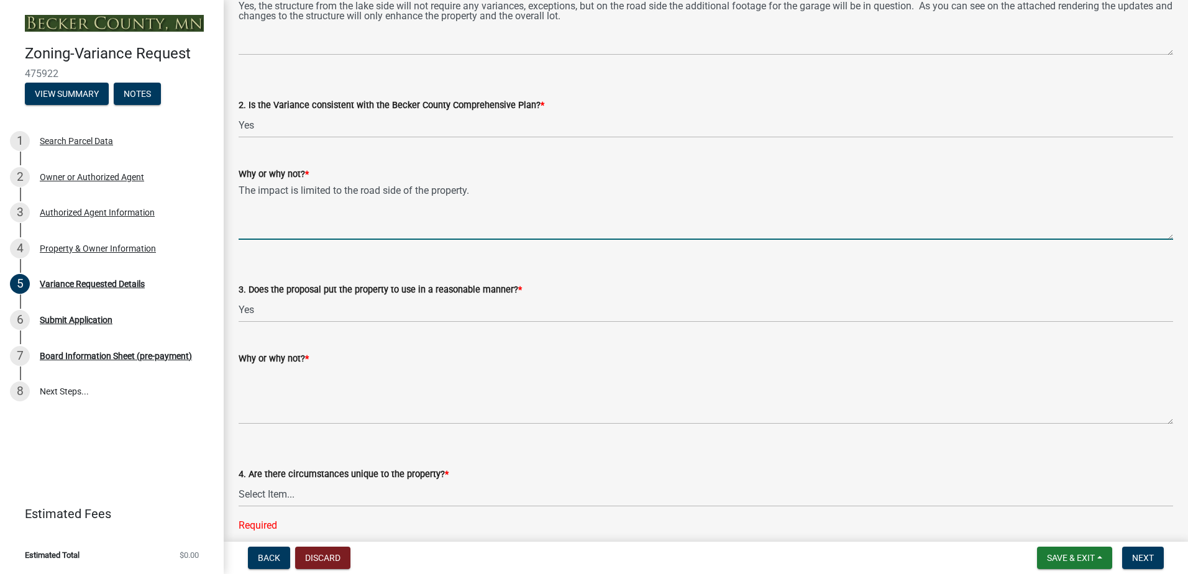
type textarea "The impact is limited to the road side of the property."
click at [372, 310] on select "Select Item... Yes No" at bounding box center [706, 309] width 935 height 25
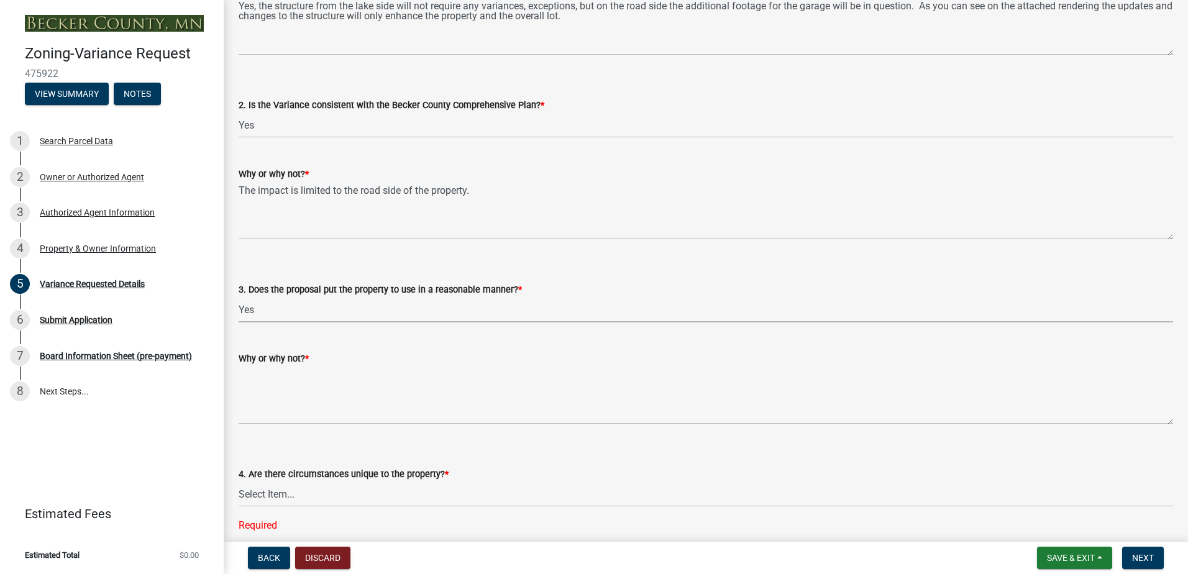
click at [372, 310] on select "Select Item... Yes No" at bounding box center [706, 309] width 935 height 25
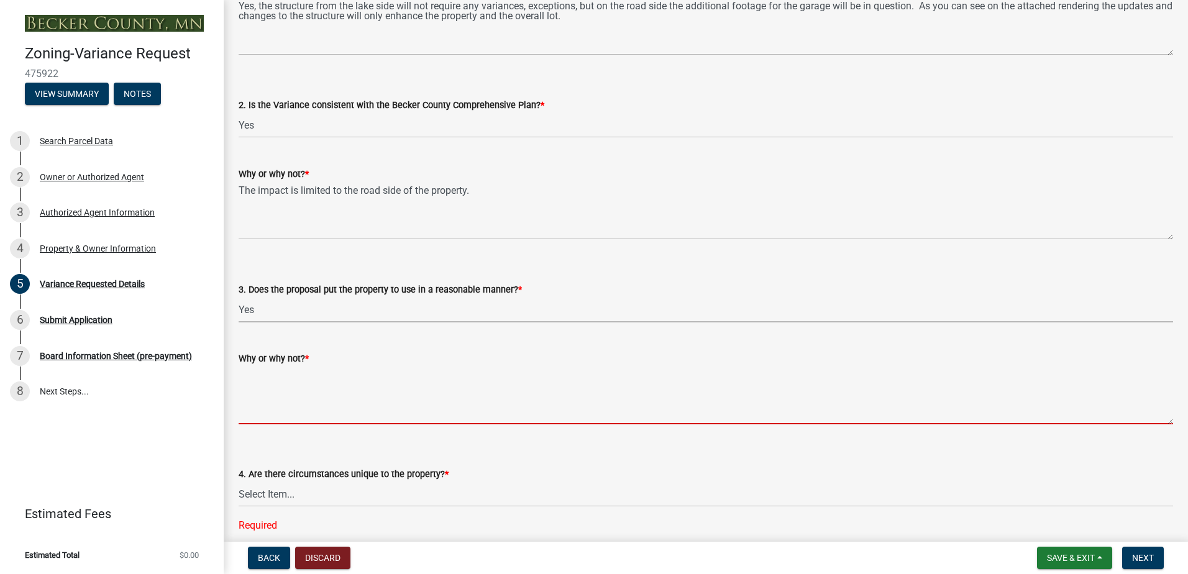
drag, startPoint x: 278, startPoint y: 374, endPoint x: 286, endPoint y: 369, distance: 9.3
click at [278, 376] on textarea "Why or why not? *" at bounding box center [706, 395] width 935 height 58
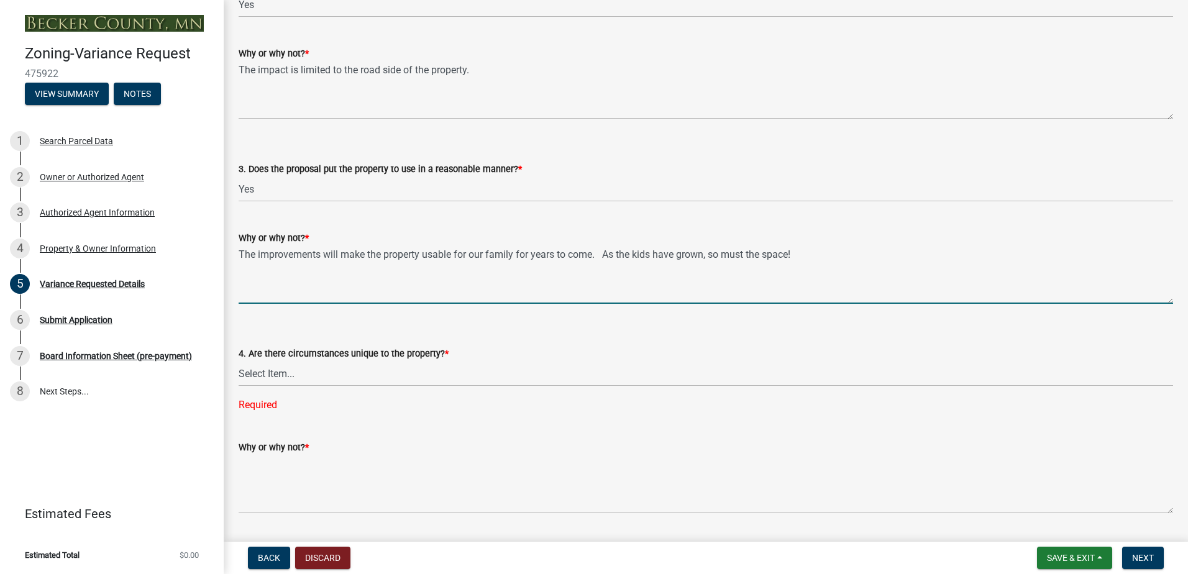
scroll to position [2238, 0]
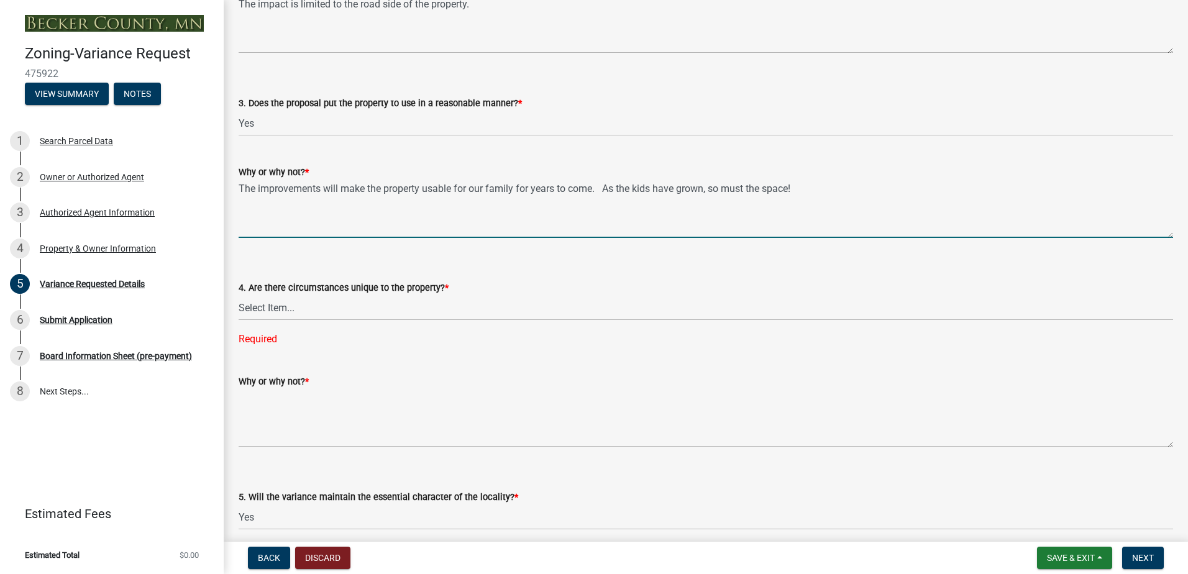
type textarea "The improvements will make the property usable for our family for years to come…"
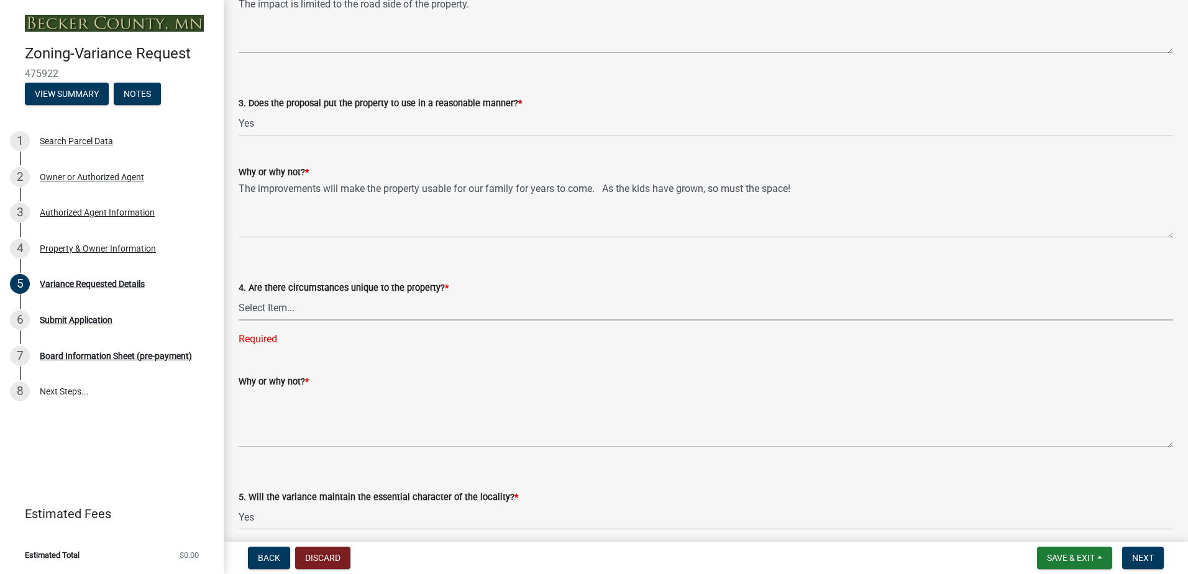
click at [267, 308] on select "Select Item... Yes No" at bounding box center [706, 307] width 935 height 25
click at [239, 295] on select "Select Item... Yes No" at bounding box center [706, 307] width 935 height 25
select select "7ceadfd0-f0c9-4b9c-a53d-dc82f9dbdebf"
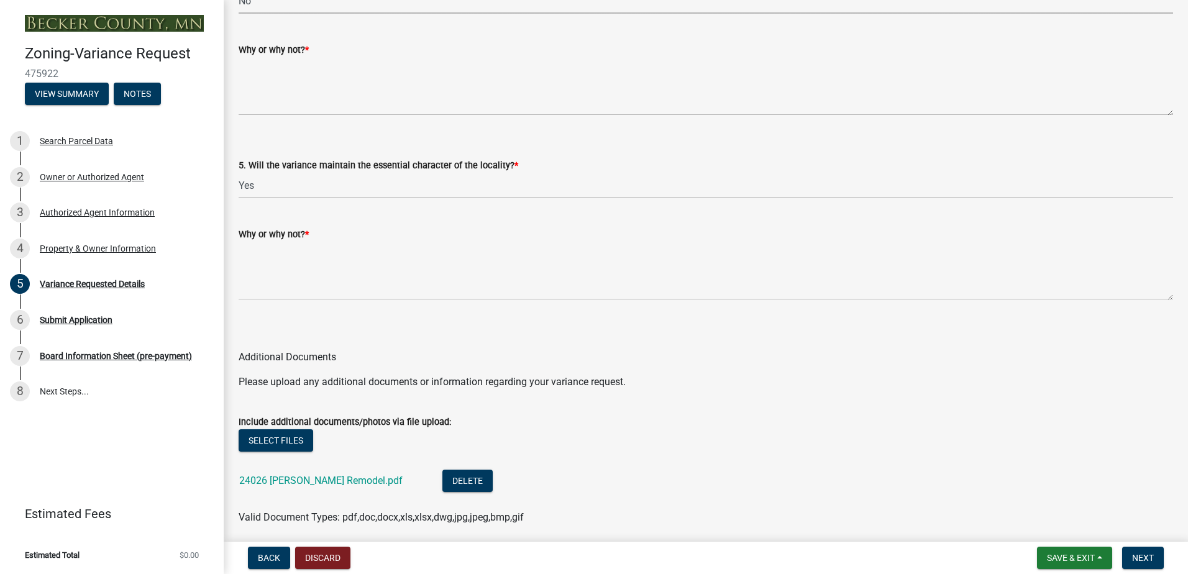
scroll to position [2611, 0]
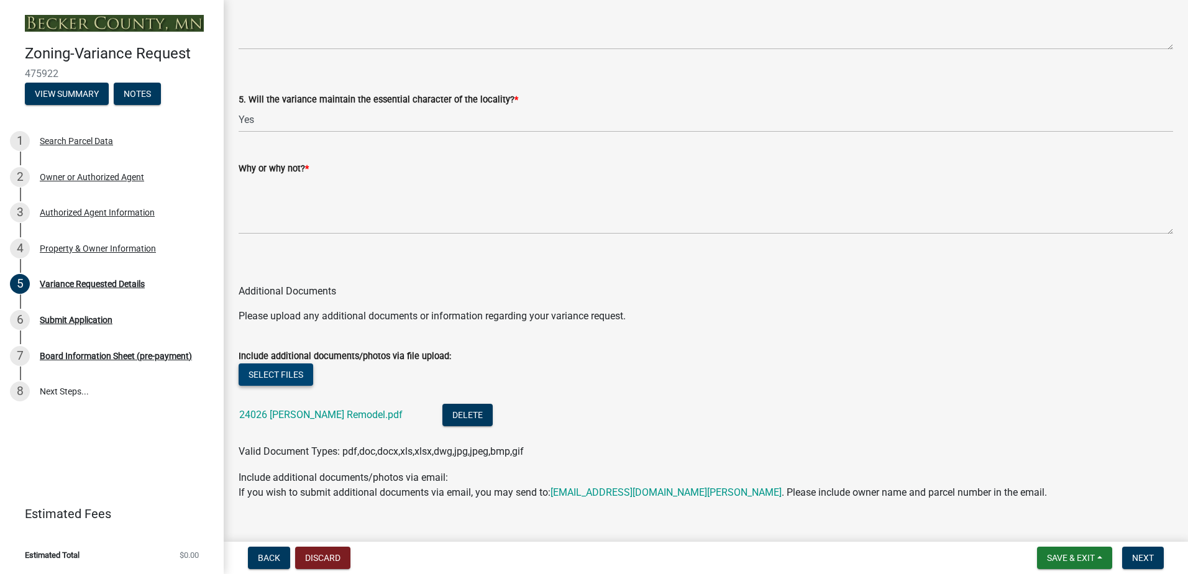
click at [257, 377] on button "Select files" at bounding box center [276, 375] width 75 height 22
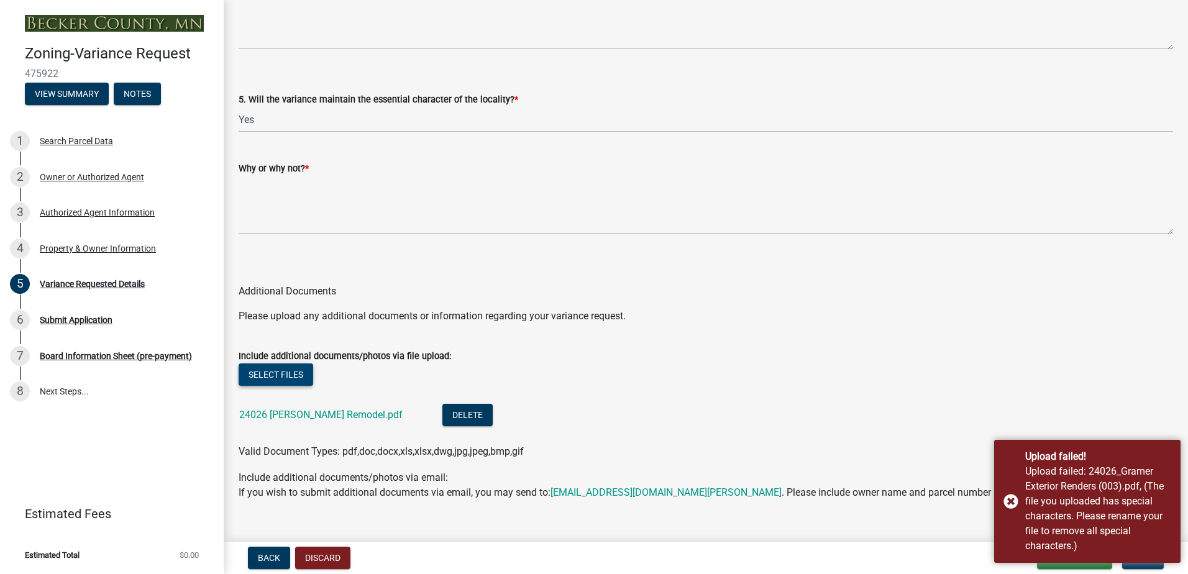
click at [261, 363] on div "Include additional documents/photos via file upload:" at bounding box center [706, 356] width 935 height 15
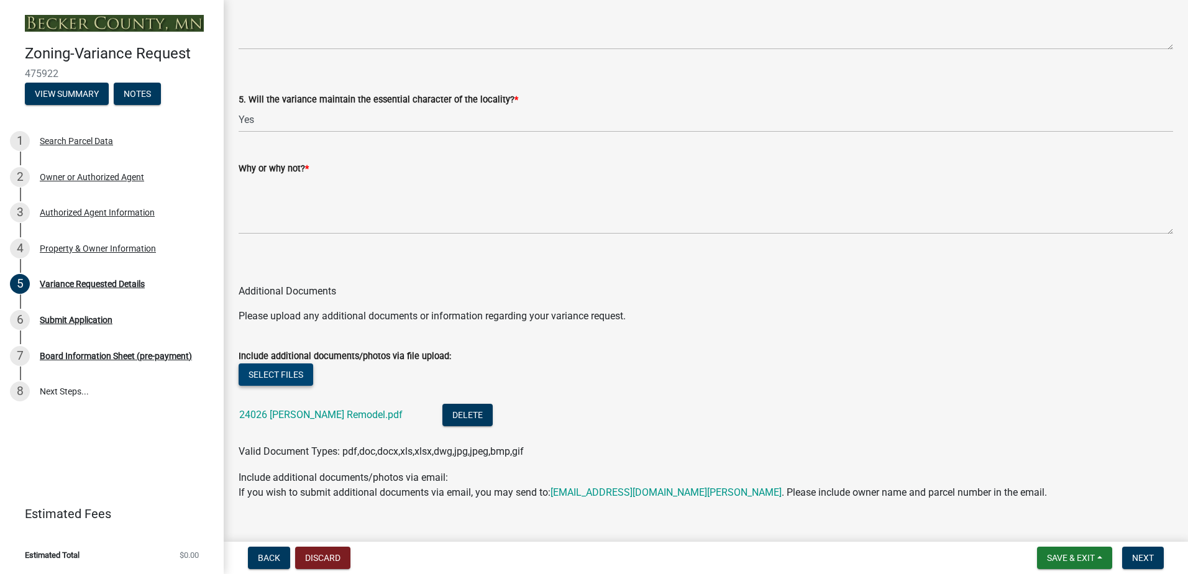
click at [260, 368] on button "Select files" at bounding box center [276, 375] width 75 height 22
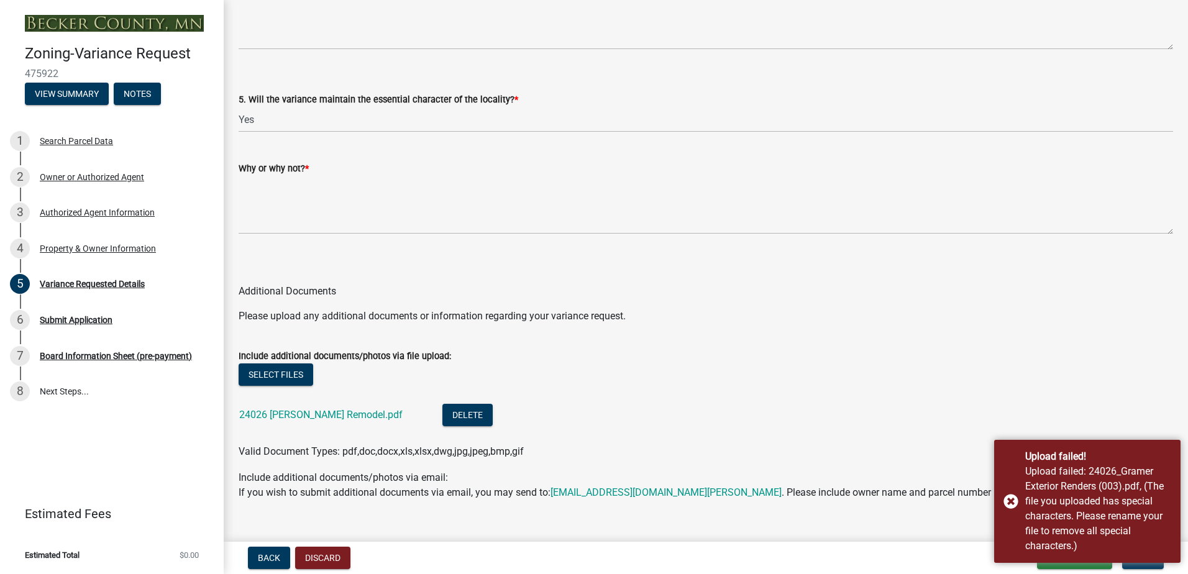
click at [880, 451] on div "Valid Document Types: pdf,doc,docx,xls,xlsx,dwg,jpg,jpeg,bmp,gif" at bounding box center [705, 451] width 953 height 15
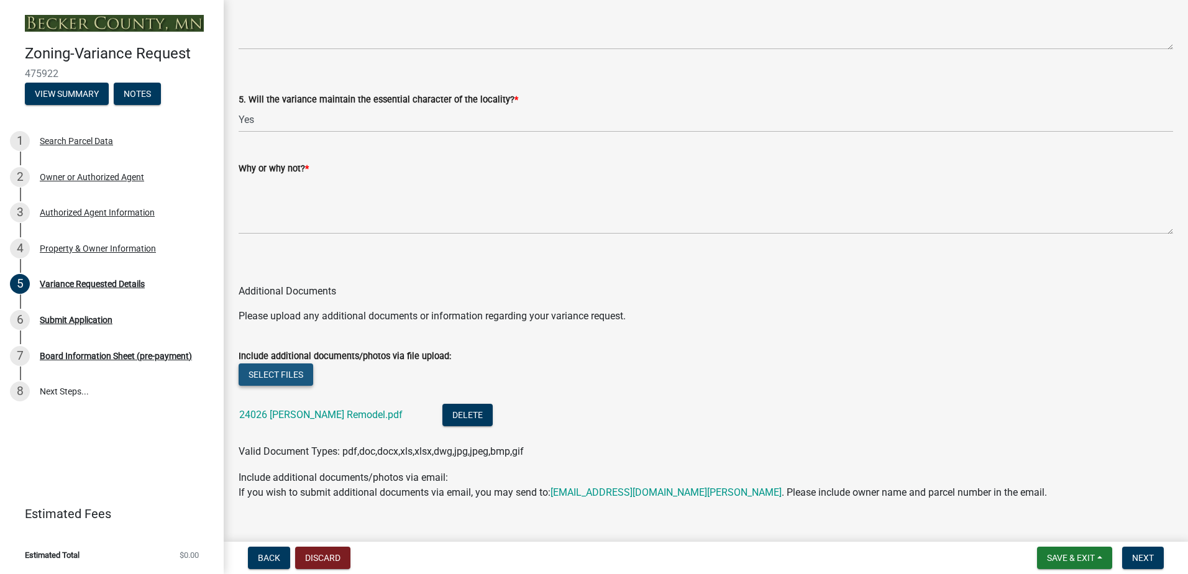
click at [262, 375] on button "Select files" at bounding box center [276, 375] width 75 height 22
click at [275, 377] on button "Select files" at bounding box center [276, 375] width 75 height 22
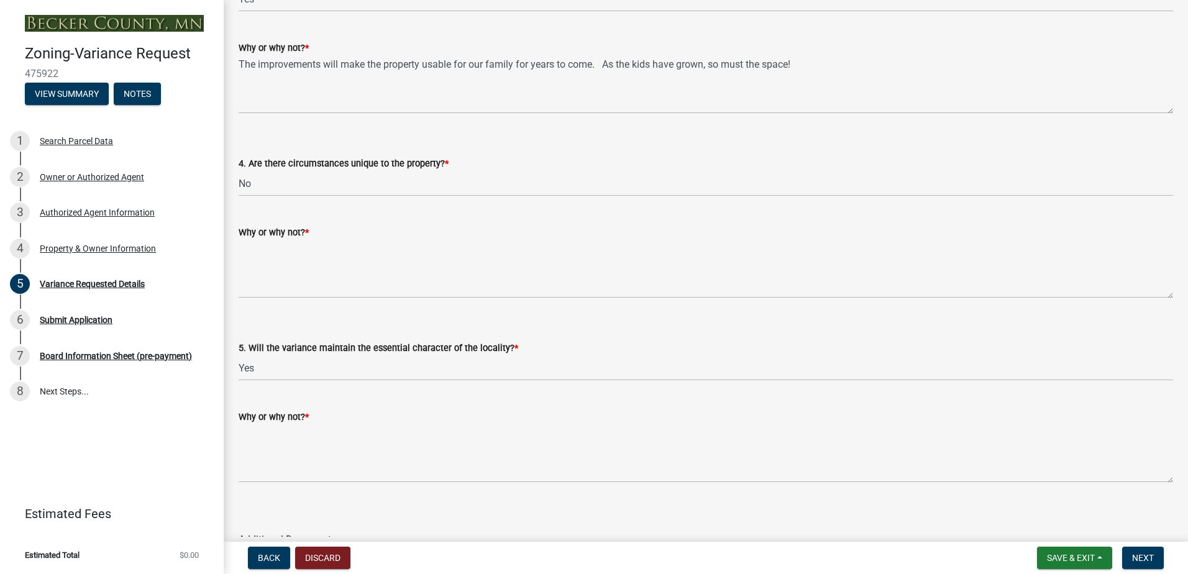
scroll to position [2300, 0]
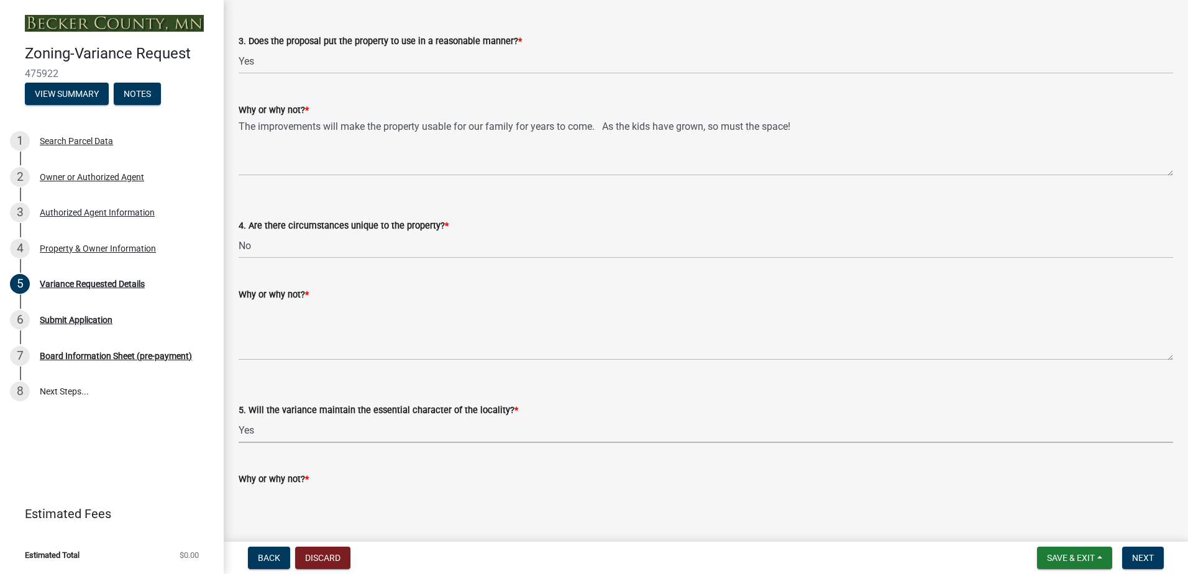
click at [277, 436] on select "Select Item... Yes No" at bounding box center [706, 430] width 935 height 25
click at [239, 418] on select "Select Item... Yes No" at bounding box center [706, 430] width 935 height 25
click at [266, 496] on textarea "Why or why not? *" at bounding box center [706, 516] width 935 height 58
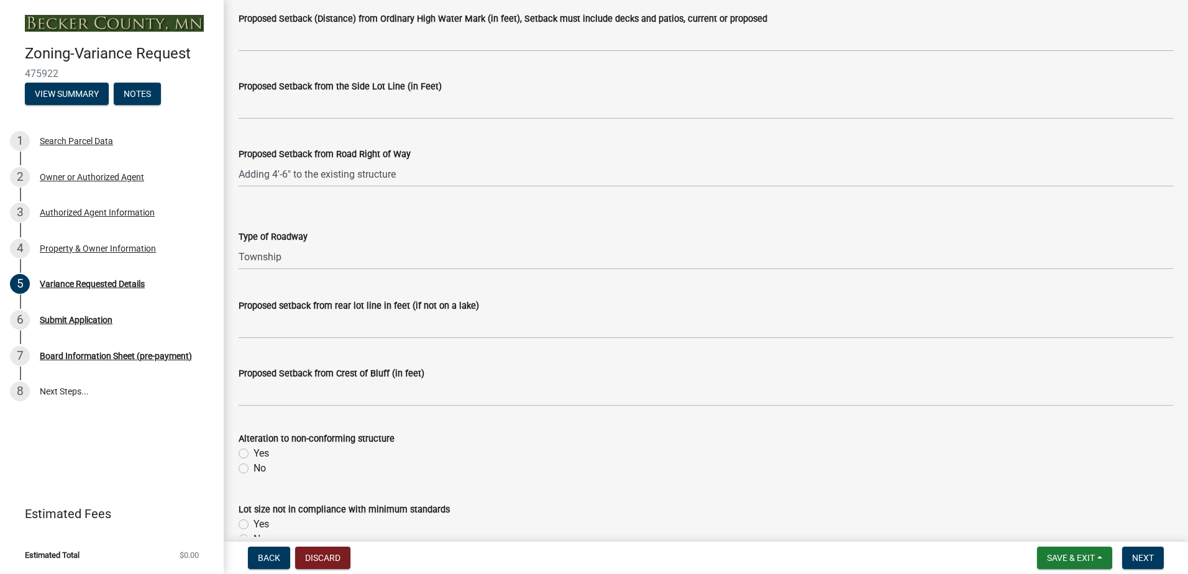
scroll to position [249, 0]
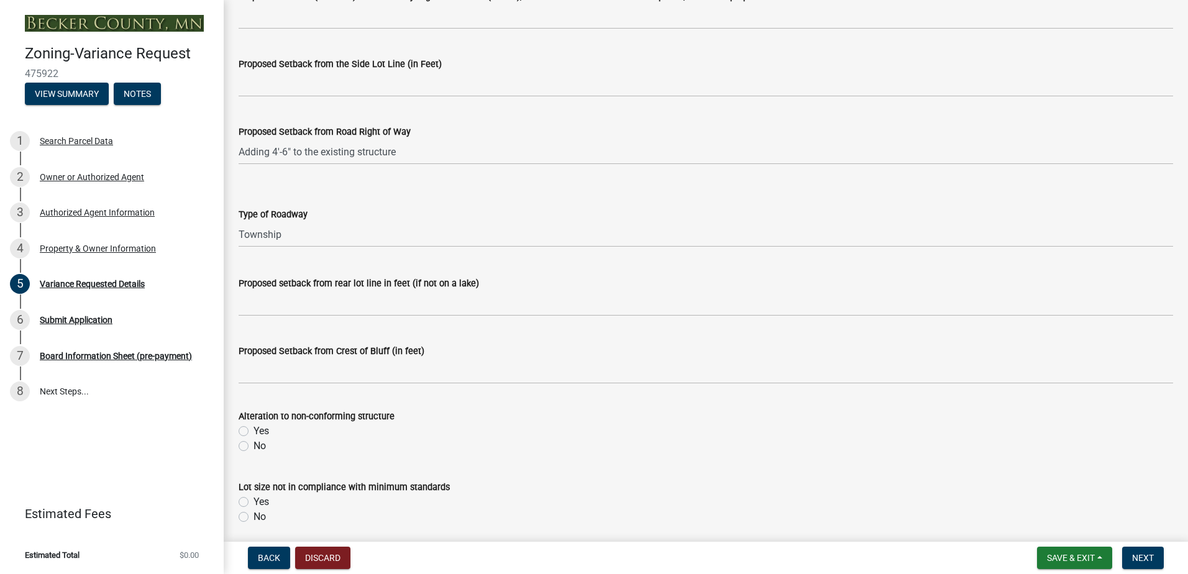
type textarea "As you will see in the attached rendering, this improvement will update a tired…"
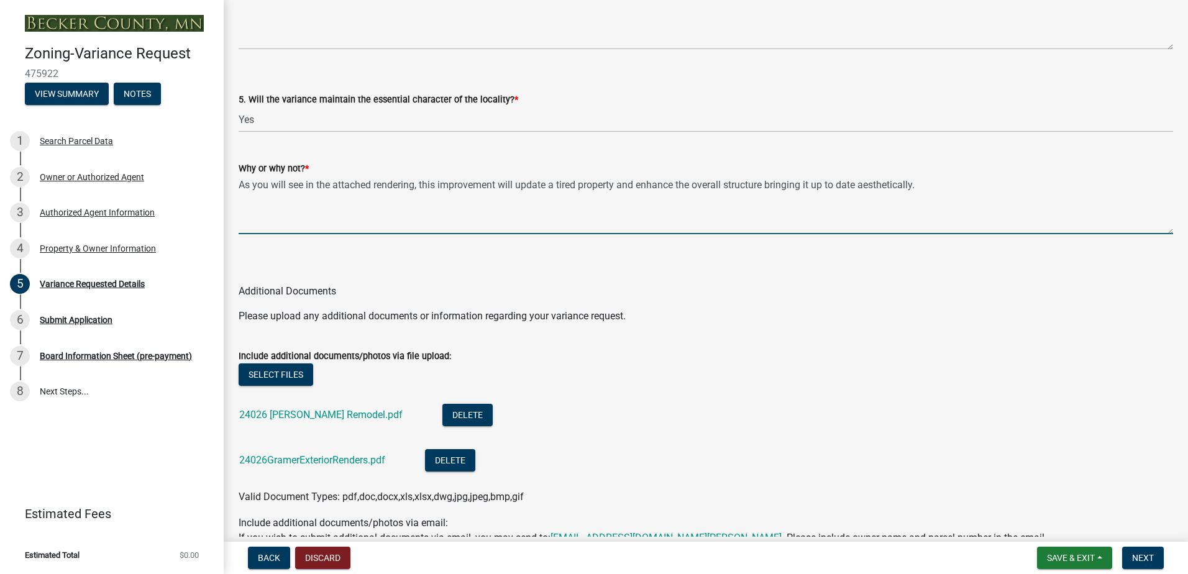
scroll to position [2678, 0]
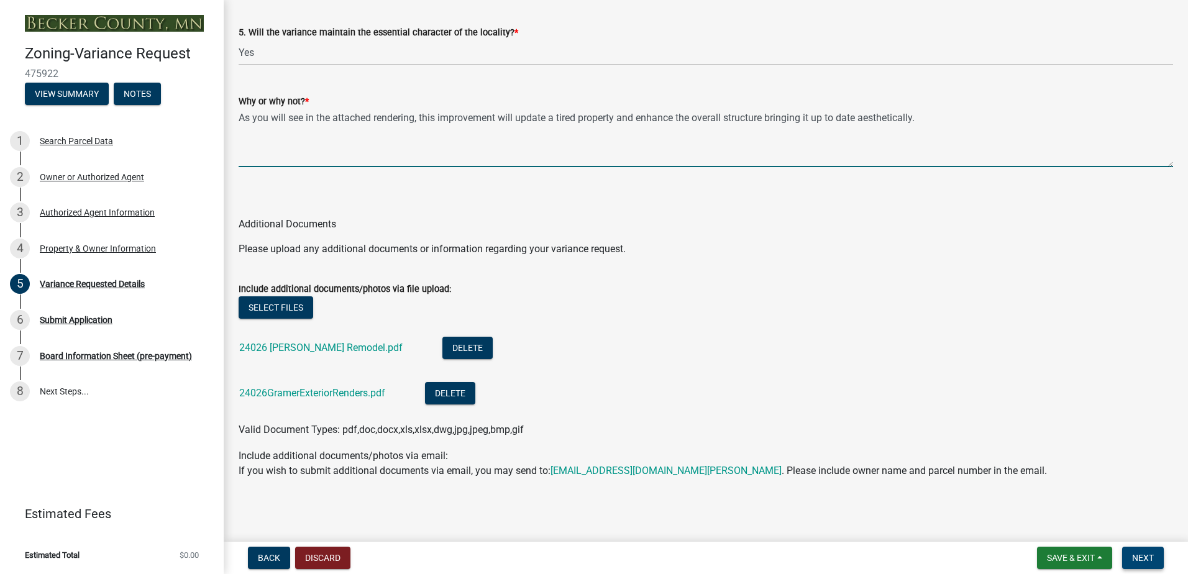
click at [1145, 558] on span "Next" at bounding box center [1143, 558] width 22 height 10
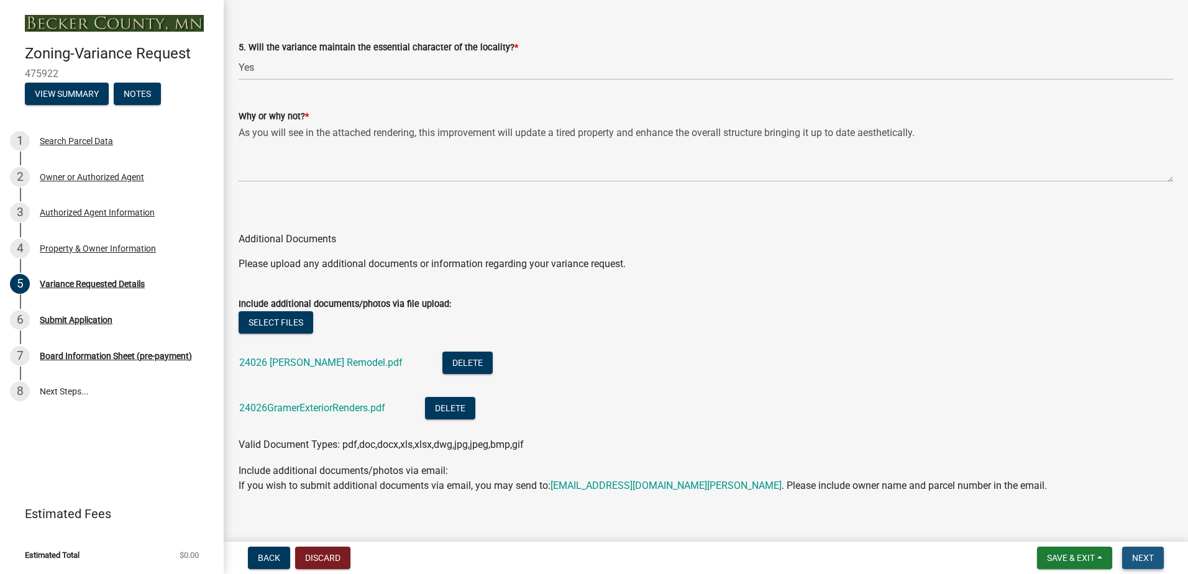
scroll to position [2693, 0]
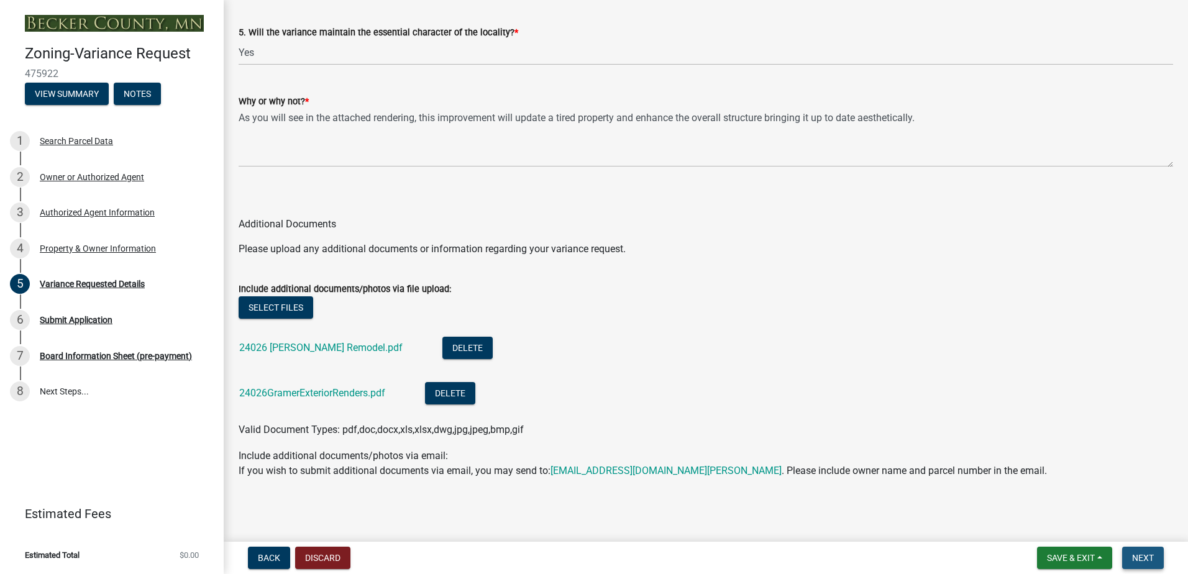
click at [1130, 556] on button "Next" at bounding box center [1144, 558] width 42 height 22
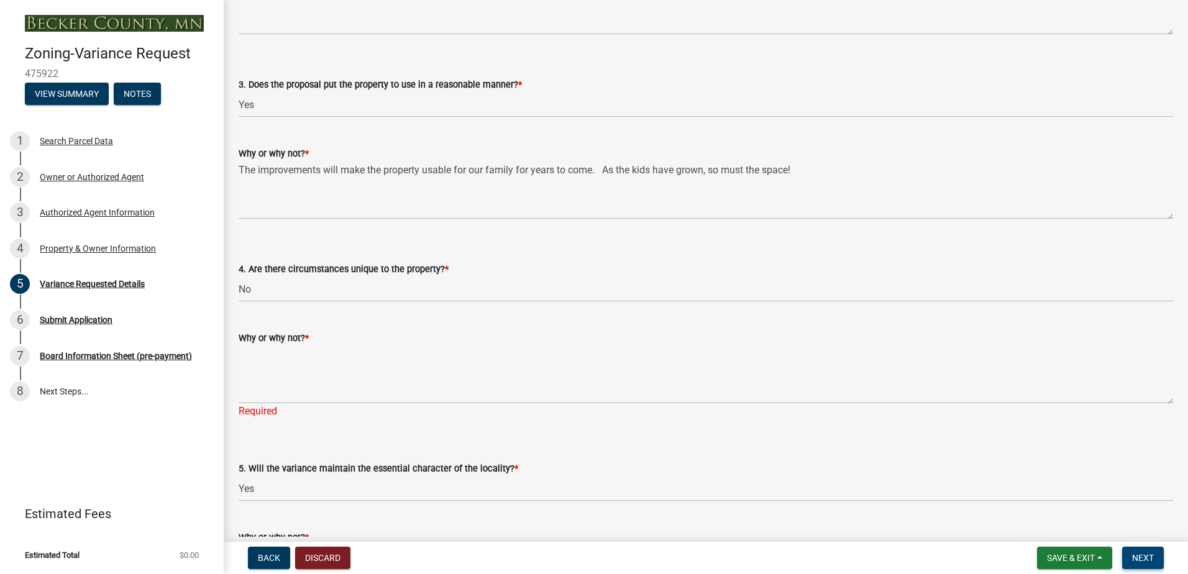
scroll to position [2258, 0]
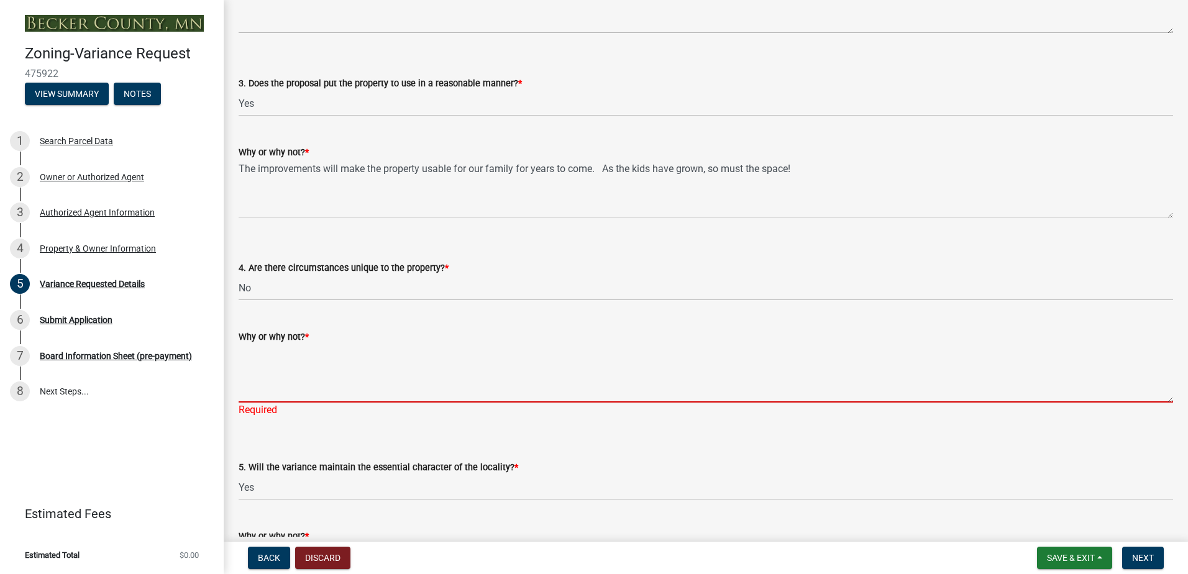
click at [258, 382] on textarea "Why or why not? *" at bounding box center [706, 373] width 935 height 58
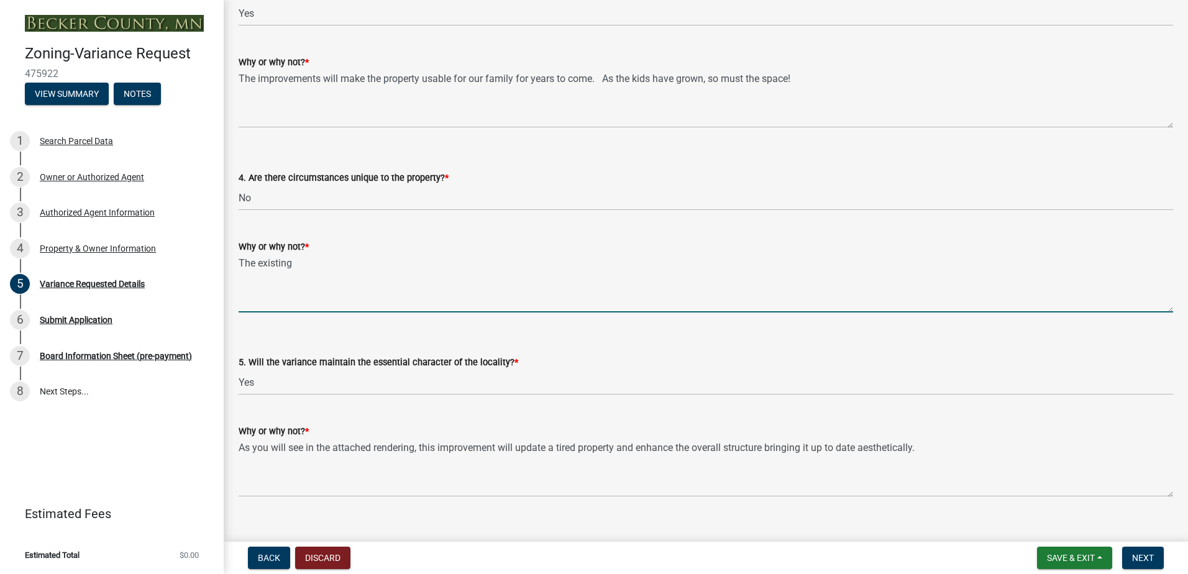
scroll to position [2362, 0]
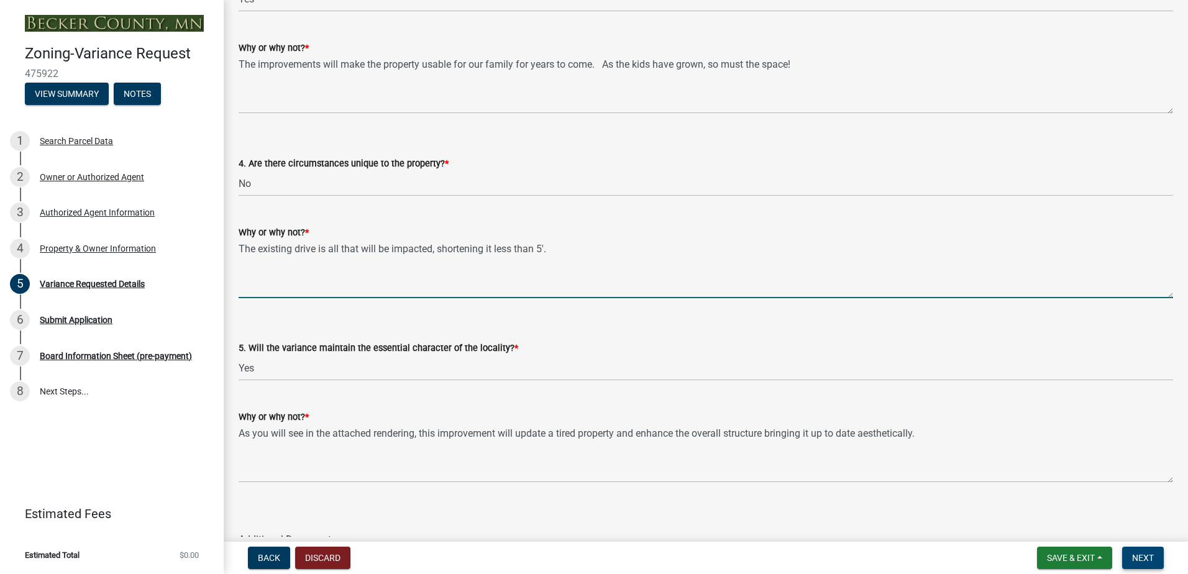
type textarea "The existing drive is all that will be impacted, shortening it less than 5'."
click at [1132, 551] on button "Next" at bounding box center [1144, 558] width 42 height 22
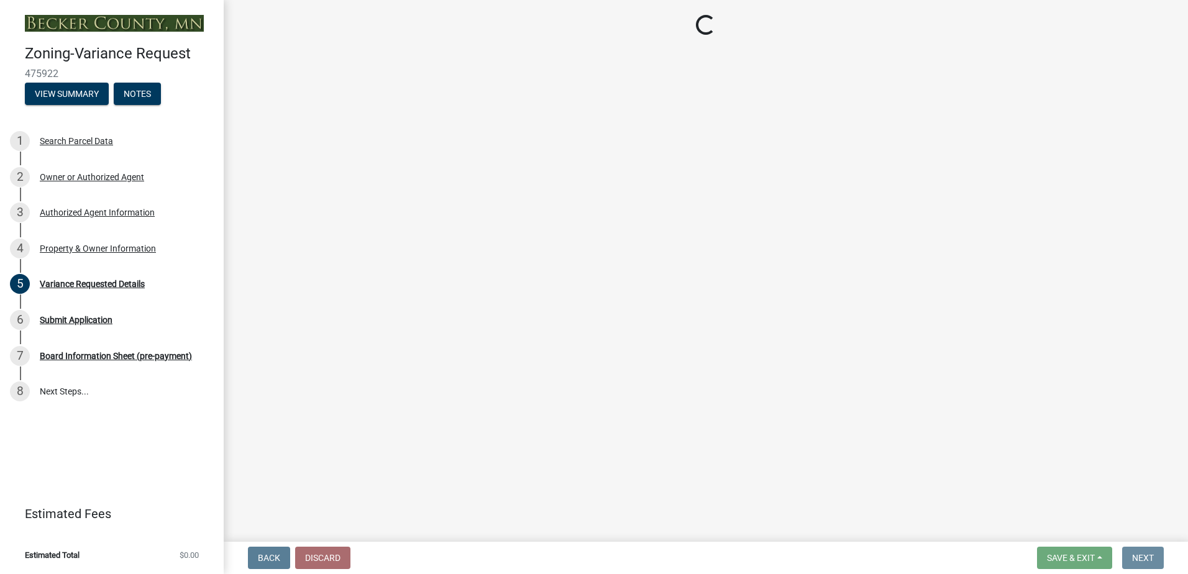
scroll to position [0, 0]
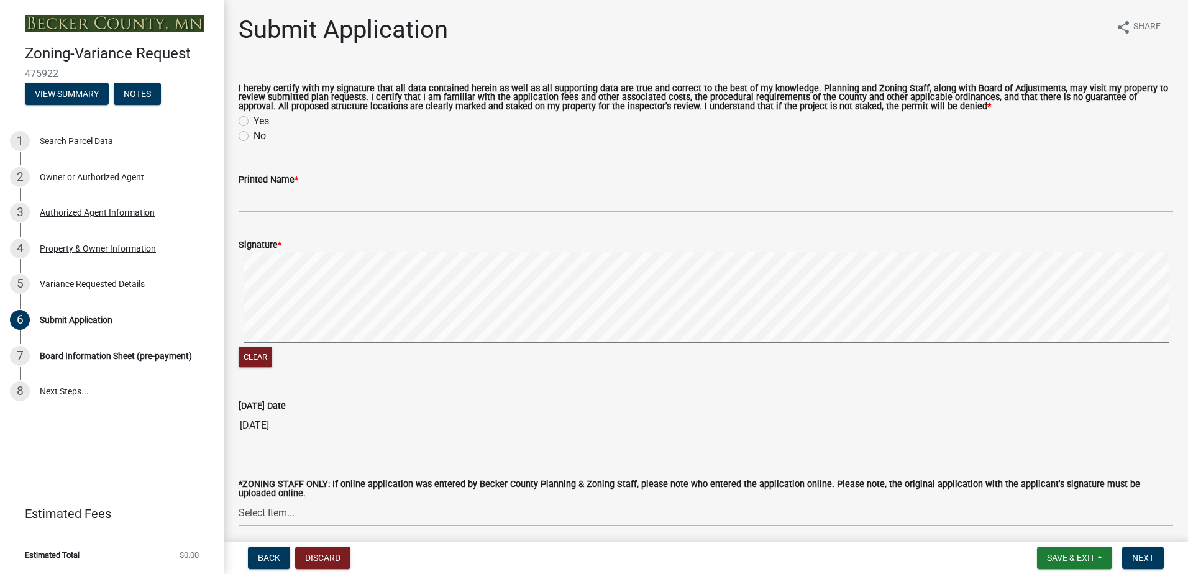
click at [249, 122] on div "Yes" at bounding box center [706, 121] width 935 height 15
click at [237, 122] on div "I hereby certify with my signature that all data contained herein as well as al…" at bounding box center [705, 107] width 953 height 74
click at [254, 121] on label "Yes" at bounding box center [262, 121] width 16 height 15
click at [254, 121] on input "Yes" at bounding box center [258, 118] width 8 height 8
radio input "true"
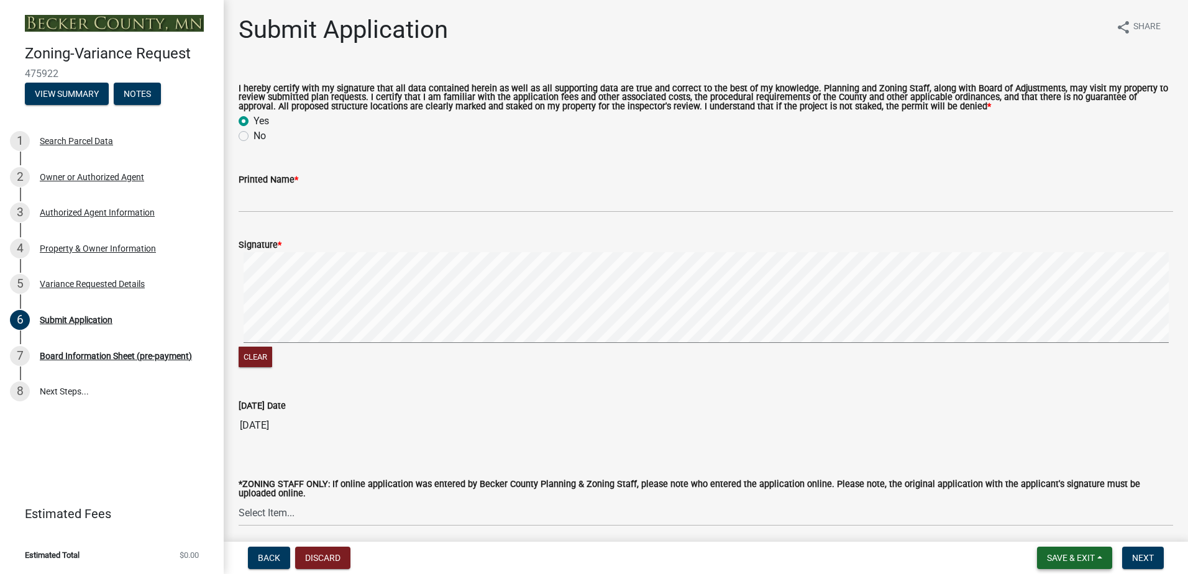
click at [1067, 558] on span "Save & Exit" at bounding box center [1071, 558] width 48 height 10
click at [1049, 521] on button "Save & Exit" at bounding box center [1062, 526] width 99 height 30
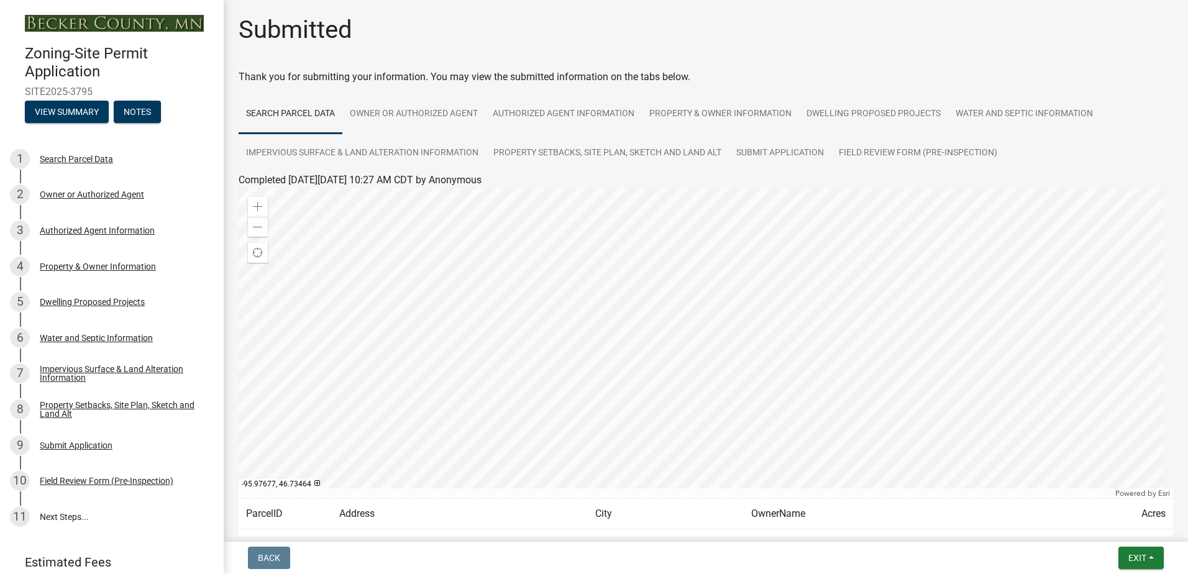
click at [556, 247] on div at bounding box center [706, 343] width 935 height 311
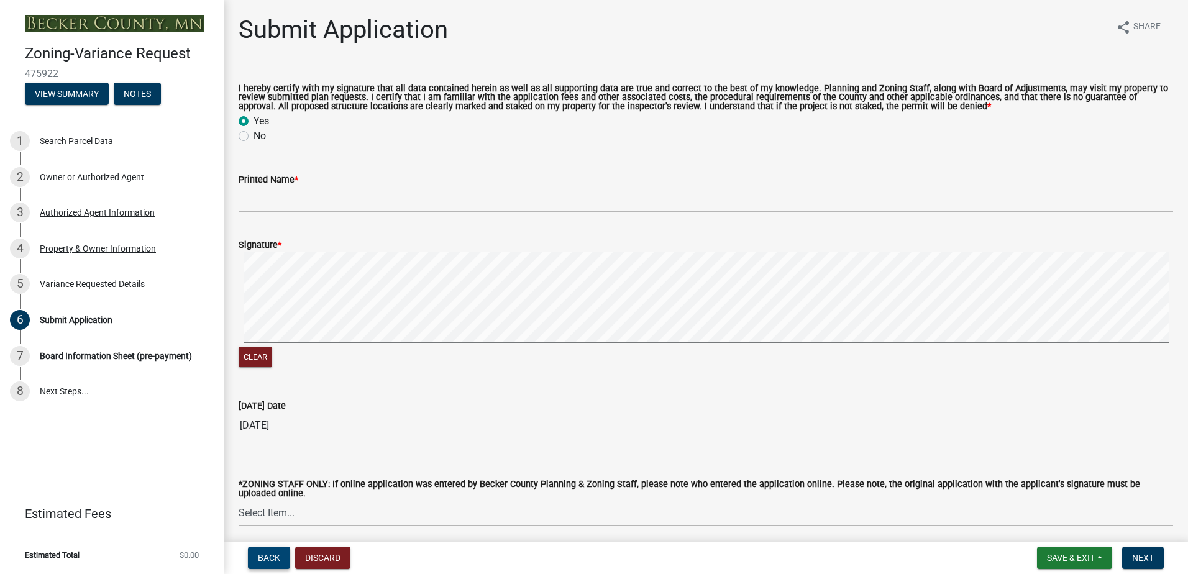
click at [264, 559] on span "Back" at bounding box center [269, 558] width 22 height 10
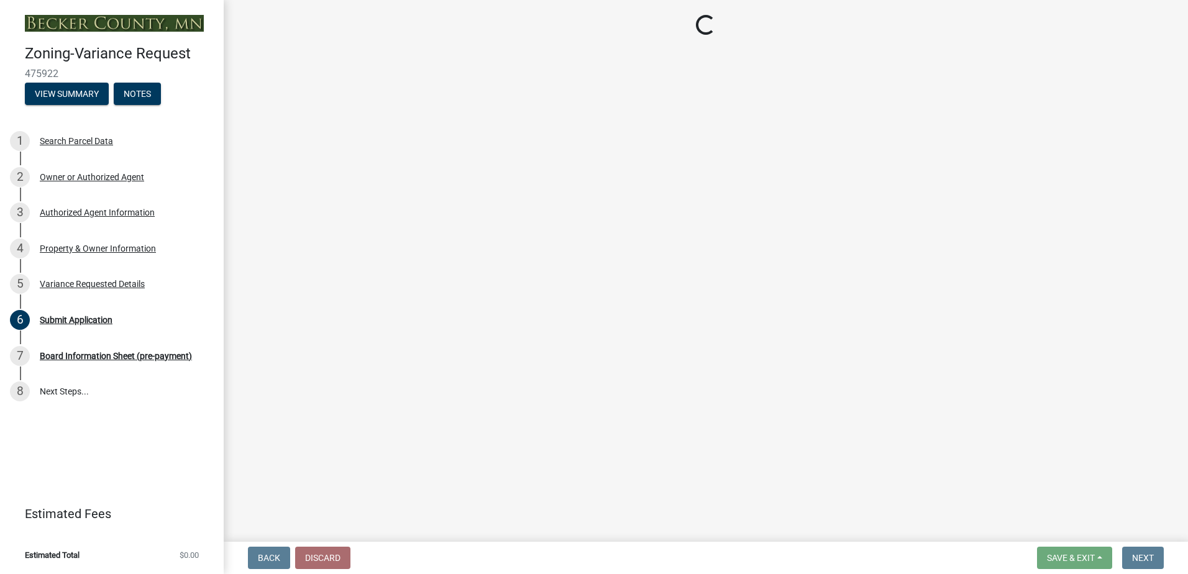
select select "edc6b78d-c029-41a6-a436-e6f76b5f0855"
select select "15bf2cec-1ca8-47a3-85db-999609351cbd"
select select "fa582be9-2d62-4523-84bf-021228ae85a0"
select select "bb2b5e43-03c1-4874-9abf-a65f400af928"
select select "8ea3e6c3-8fed-4904-aa20-2f643744aa0c"
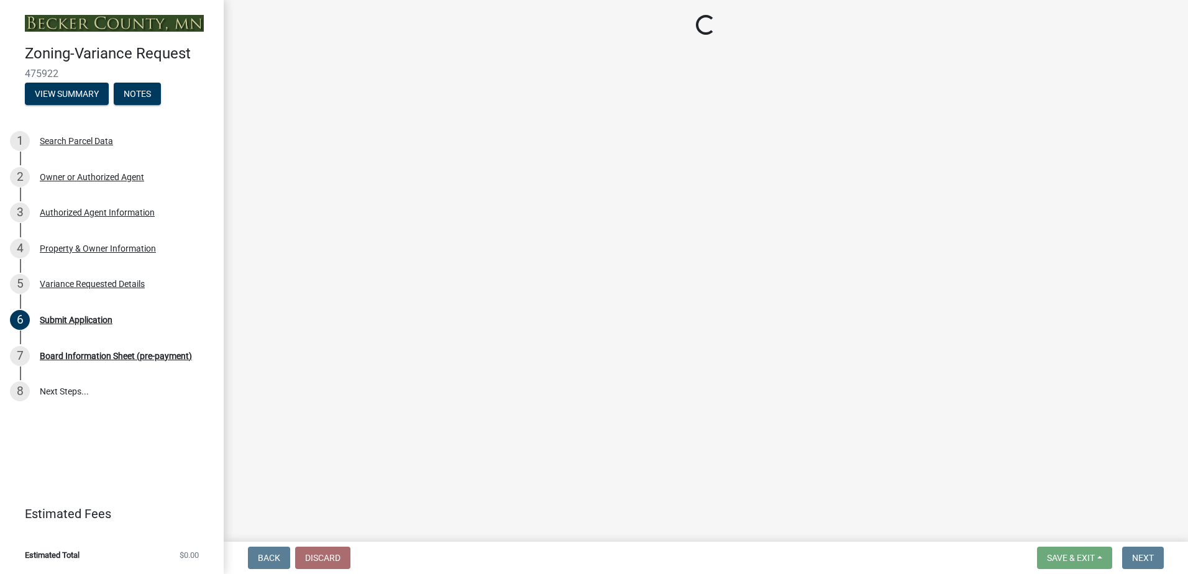
select select "860afd09-da87-482b-bca4-413f5cf53582"
select select "7ceadfd0-f0c9-4b9c-a53d-dc82f9dbdebf"
select select "1aa51e34-4f0a-4095-a3f3-287665056048"
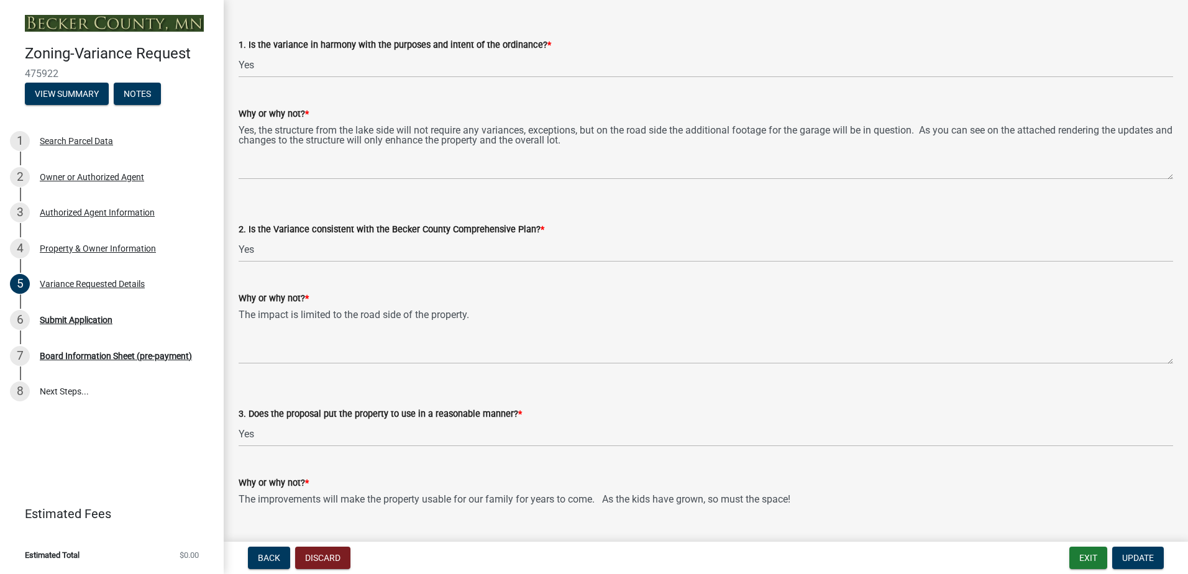
scroll to position [1989, 0]
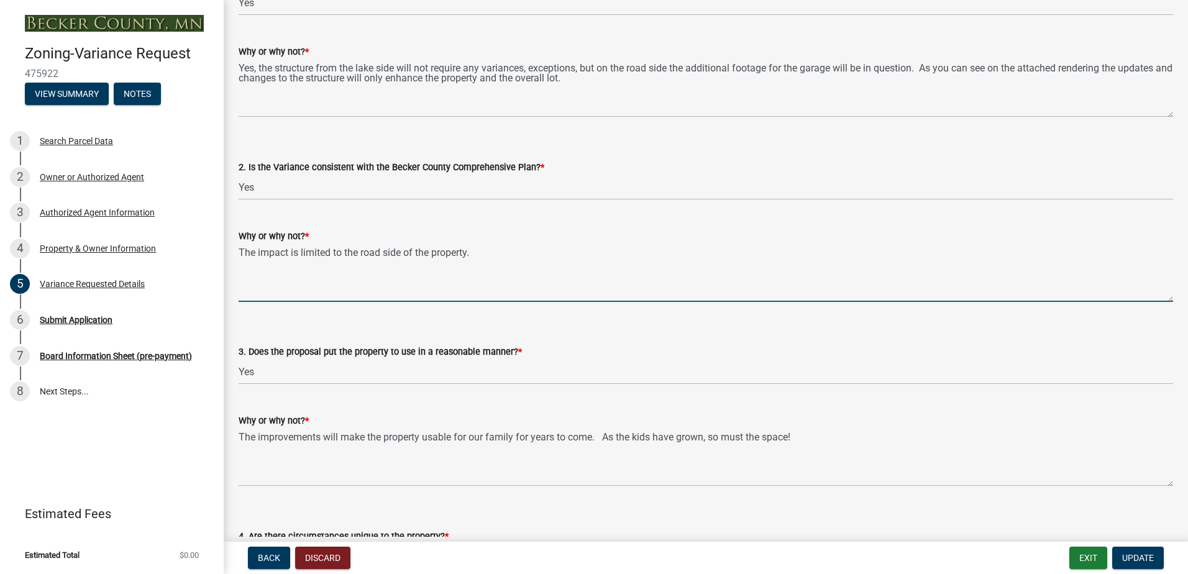
click at [273, 267] on textarea "The impact is limited to the road side of the property." at bounding box center [706, 273] width 935 height 58
click at [498, 250] on textarea "The impact is limited to the road side of the property." at bounding box center [706, 273] width 935 height 58
type textarea "The impact is limited to the road side of the property. When working with Tyler…"
click at [440, 374] on select "Select Item... Yes No" at bounding box center [706, 371] width 935 height 25
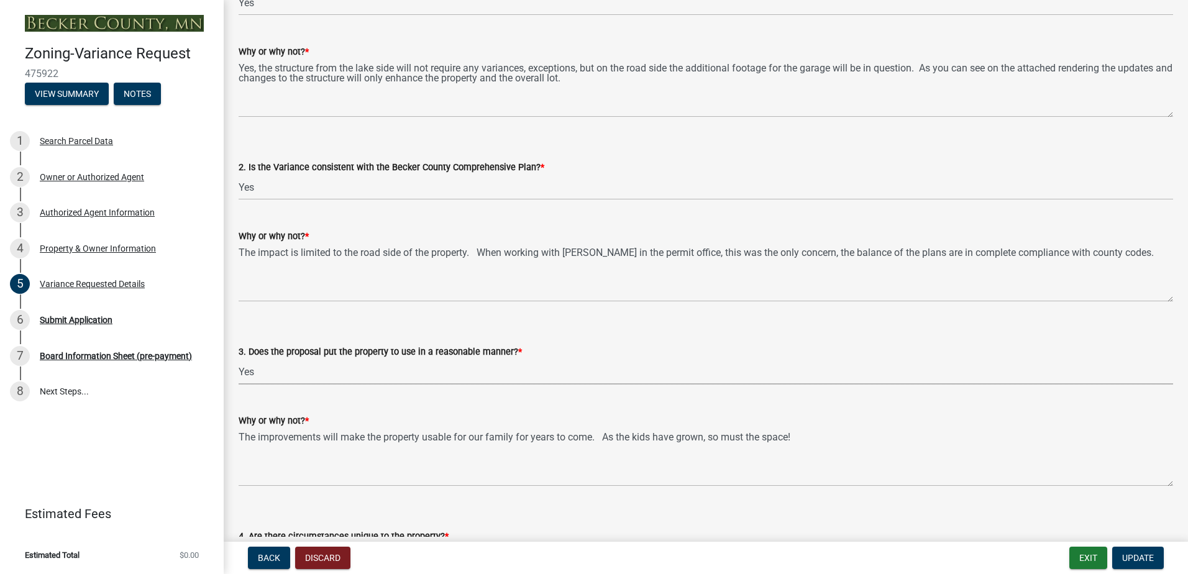
click at [440, 373] on select "Select Item... Yes No" at bounding box center [706, 371] width 935 height 25
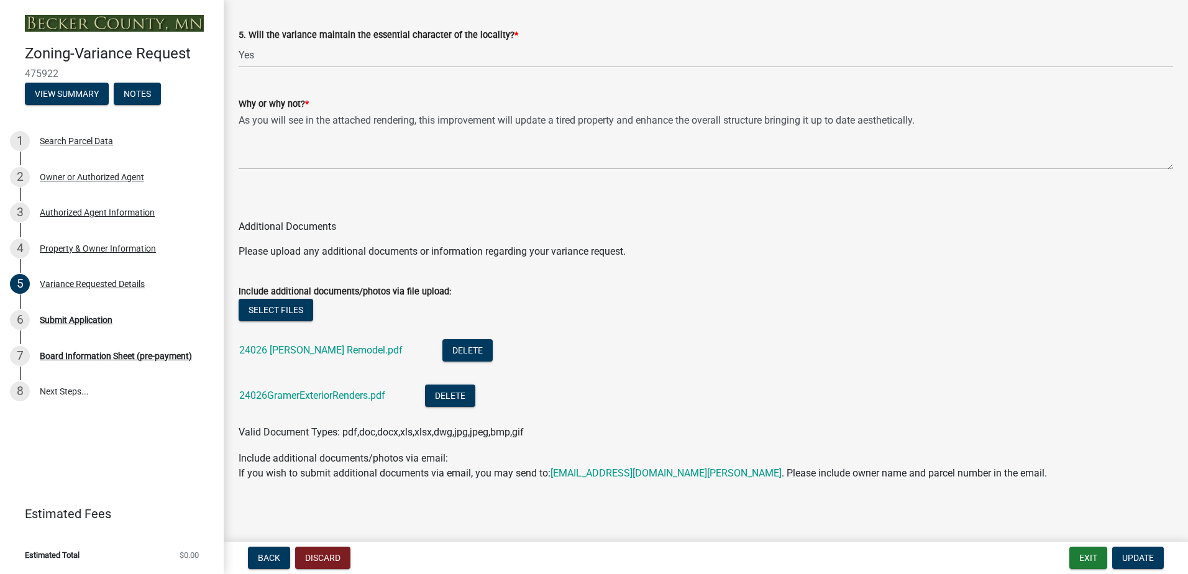
scroll to position [2678, 0]
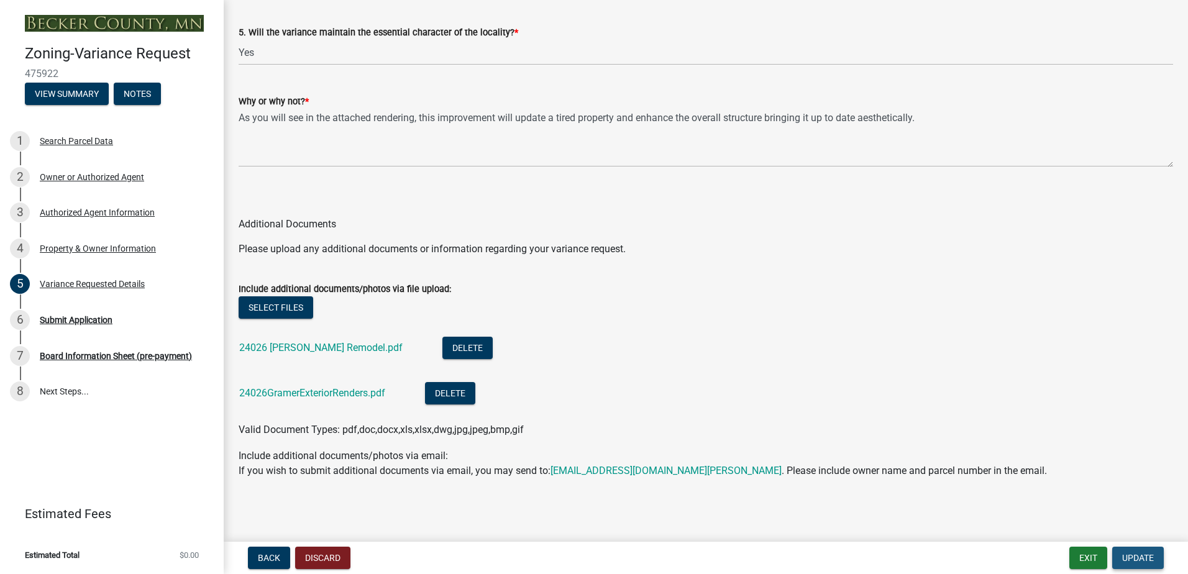
click at [1137, 554] on span "Update" at bounding box center [1139, 558] width 32 height 10
